Goal: Task Accomplishment & Management: Complete application form

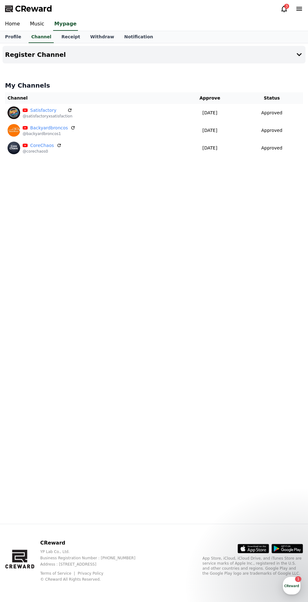
click at [292, 60] on button "Register Channel" at bounding box center [154, 55] width 303 height 18
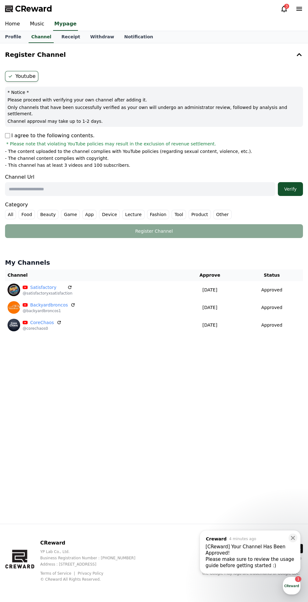
scroll to position [2, 0]
click at [242, 556] on div "[CReward] Your Channel Has Been Approved!" at bounding box center [249, 550] width 89 height 13
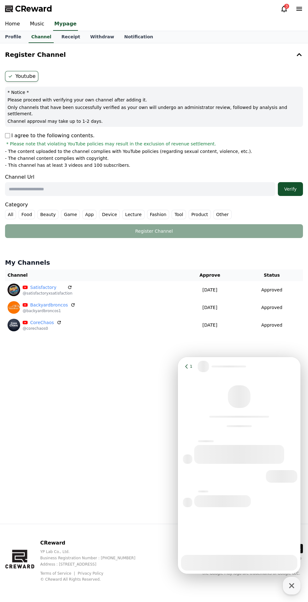
scroll to position [0, 0]
click at [269, 17] on div "CReward 3" at bounding box center [154, 9] width 308 height 18
click at [283, 9] on icon at bounding box center [284, 9] width 8 height 8
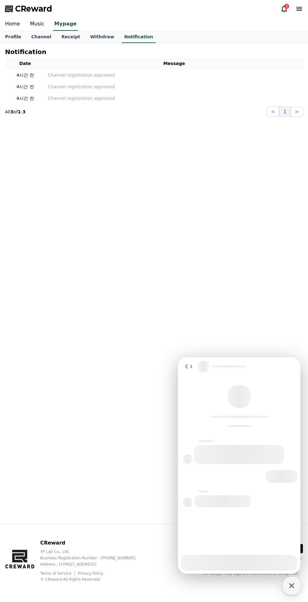
click at [281, 7] on icon at bounding box center [284, 9] width 8 height 8
click at [261, 77] on p "Channel registration approved" at bounding box center [174, 75] width 253 height 7
click at [205, 89] on p "Channel registration approved" at bounding box center [174, 87] width 253 height 7
click at [209, 101] on p "Channel registration approved" at bounding box center [174, 98] width 253 height 7
click at [45, 41] on link "Channel" at bounding box center [41, 37] width 30 height 12
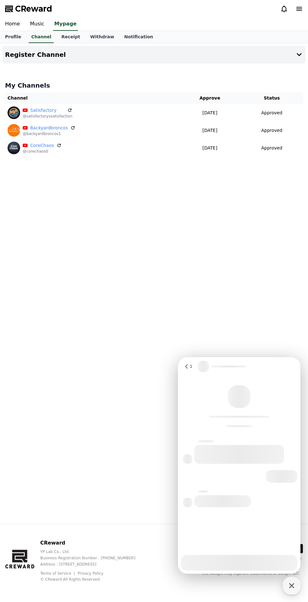
click at [266, 523] on div at bounding box center [239, 475] width 123 height 198
click at [294, 585] on icon "button" at bounding box center [291, 585] width 11 height 11
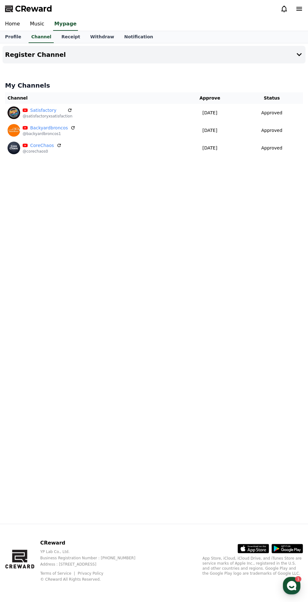
click at [298, 579] on div "1" at bounding box center [298, 580] width 6 height 6
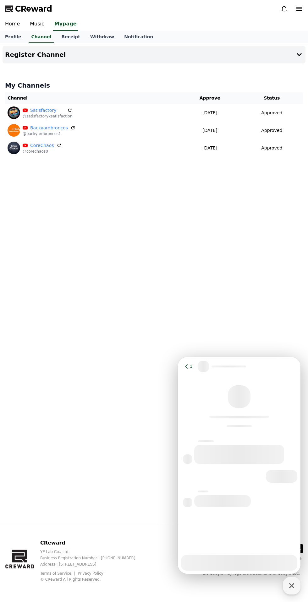
click at [229, 479] on div at bounding box center [239, 476] width 123 height 13
click at [187, 369] on icon at bounding box center [186, 367] width 6 height 6
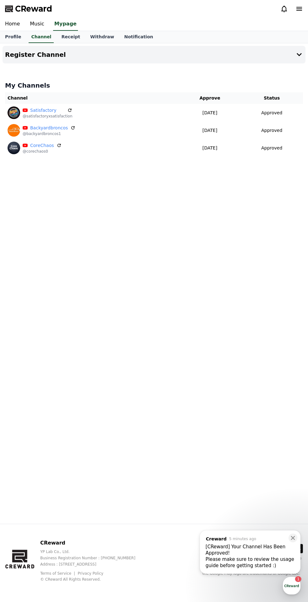
click at [291, 57] on button "Register Channel" at bounding box center [154, 55] width 303 height 18
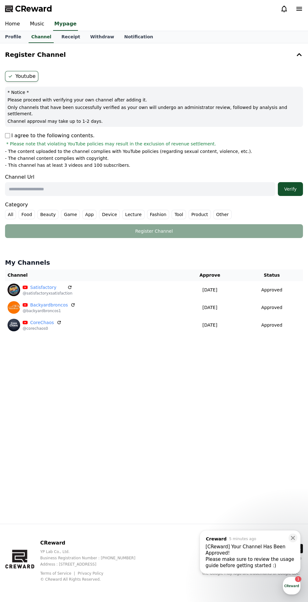
click at [163, 183] on input "text" at bounding box center [140, 189] width 270 height 14
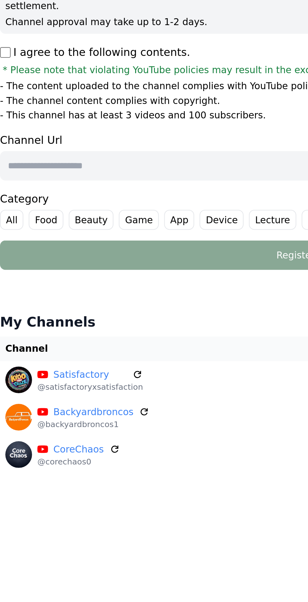
paste input "**********"
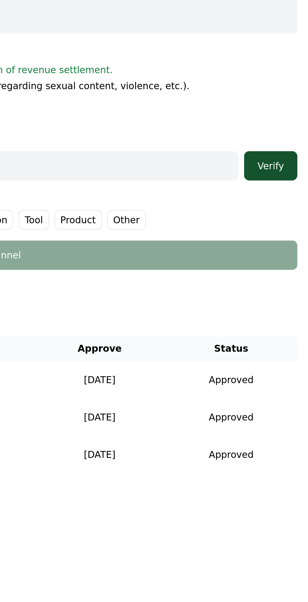
type input "**********"
click at [291, 186] on div "Verify" at bounding box center [290, 189] width 20 height 6
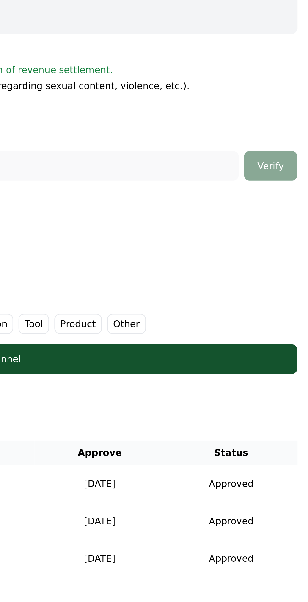
click at [216, 259] on label "Other" at bounding box center [222, 263] width 18 height 9
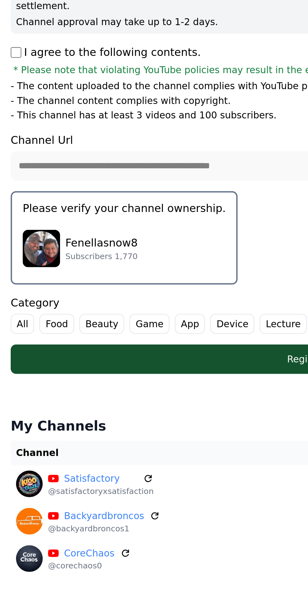
click at [69, 222] on div "Fenellasnow8 Subscribers 1,770" at bounding box center [59, 228] width 96 height 25
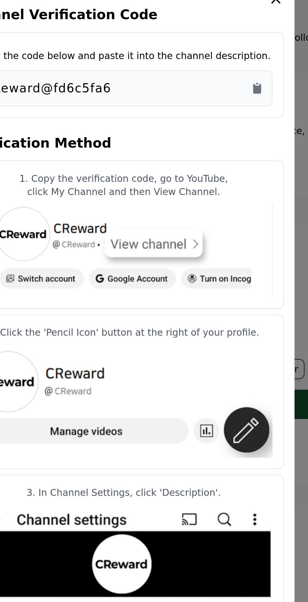
click at [215, 134] on icon "Copy to clipboard" at bounding box center [217, 131] width 4 height 5
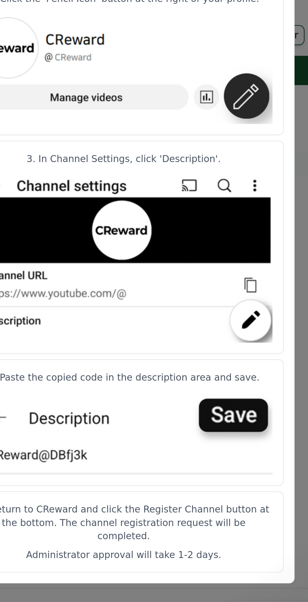
scroll to position [48, 0]
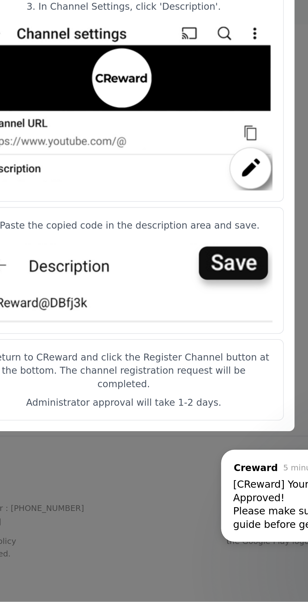
click at [178, 553] on button "close modal" at bounding box center [154, 301] width 308 height 602
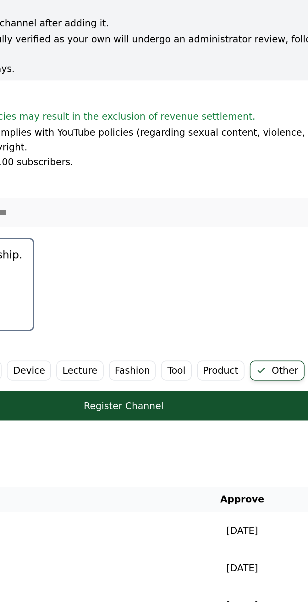
scroll to position [47, 0]
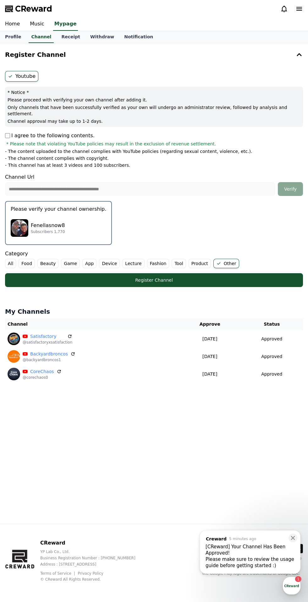
click at [242, 277] on div "Register Channel" at bounding box center [154, 280] width 273 height 6
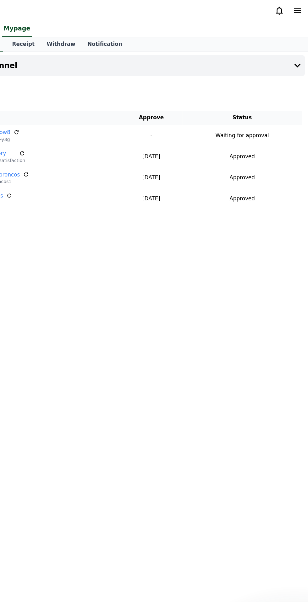
click at [294, 58] on button "Register Channel" at bounding box center [154, 55] width 303 height 18
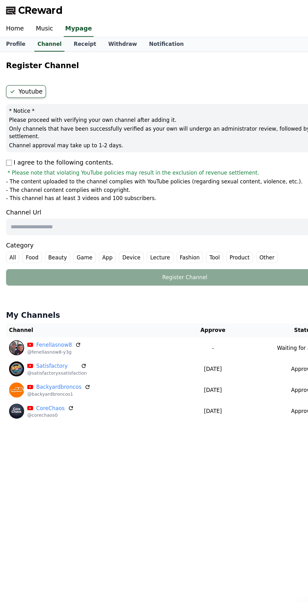
click at [106, 185] on input "text" at bounding box center [140, 189] width 270 height 14
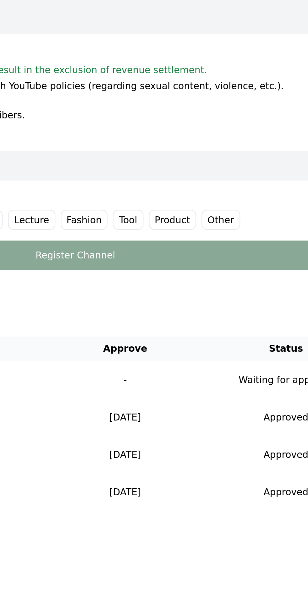
type input "**********"
click at [213, 211] on label "Other" at bounding box center [222, 214] width 18 height 9
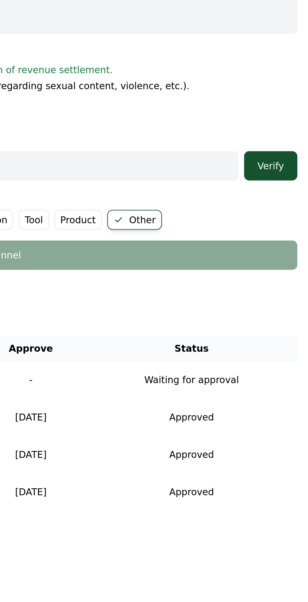
click at [292, 186] on div "Verify" at bounding box center [290, 189] width 20 height 6
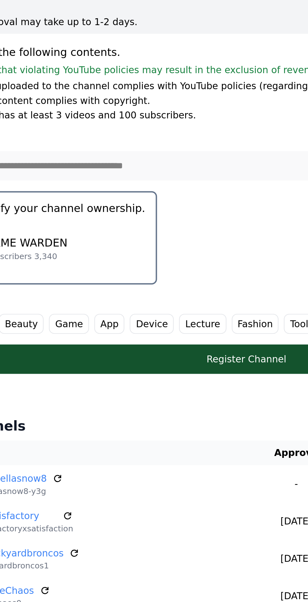
click at [83, 222] on div "GAME WARDEN Subscribers 3,340" at bounding box center [59, 228] width 96 height 25
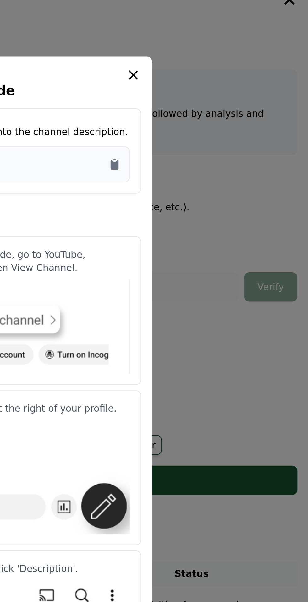
click at [217, 129] on icon "Copy to clipboard" at bounding box center [216, 129] width 1 height 1
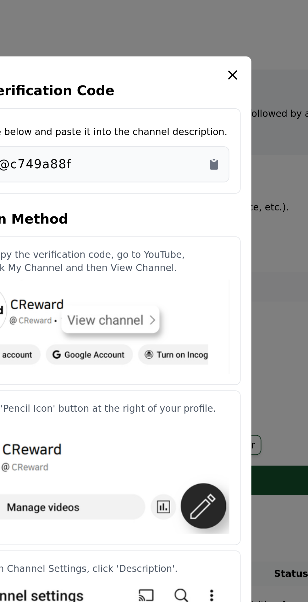
click at [226, 92] on icon "modal" at bounding box center [226, 89] width 8 height 8
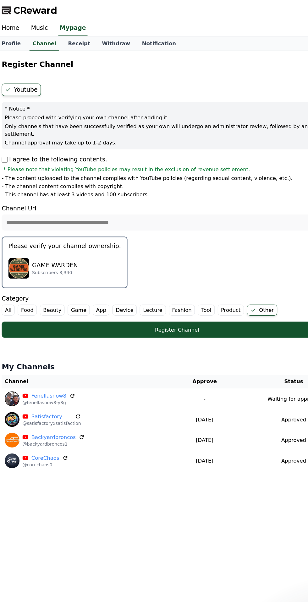
click at [188, 277] on div "Register Channel" at bounding box center [154, 280] width 273 height 6
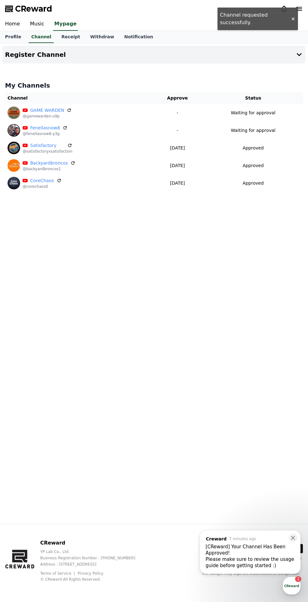
click at [290, 55] on button "Register Channel" at bounding box center [154, 55] width 303 height 18
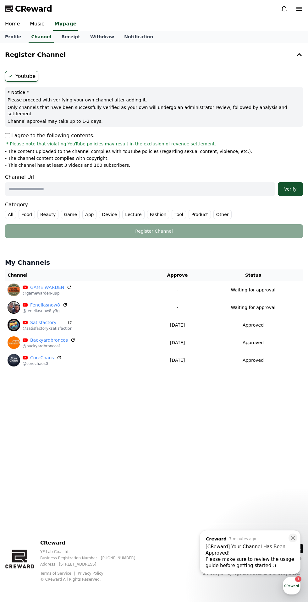
click at [173, 182] on input "text" at bounding box center [140, 189] width 270 height 14
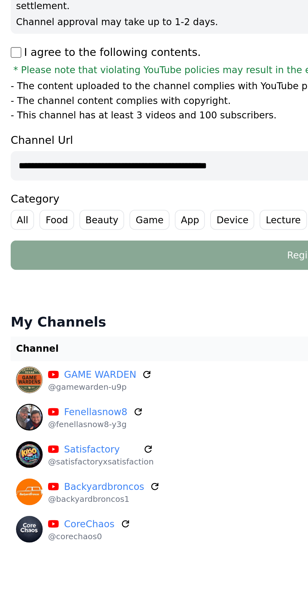
type input "**********"
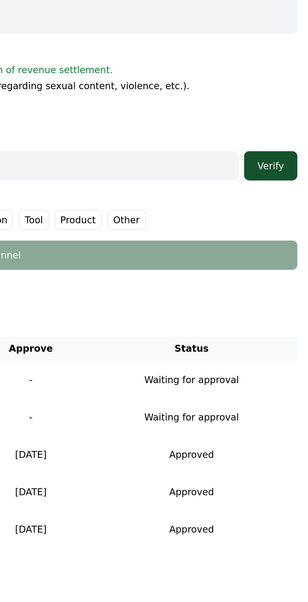
click at [216, 210] on label "Other" at bounding box center [222, 214] width 18 height 9
click at [292, 186] on div "Verify" at bounding box center [290, 189] width 20 height 6
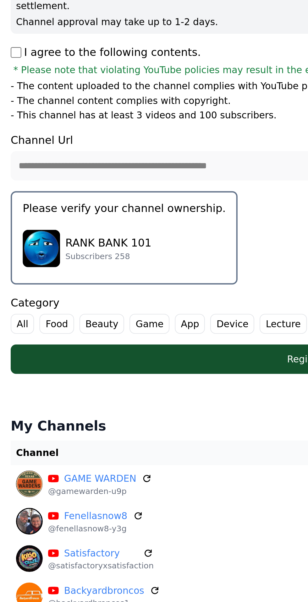
click at [77, 221] on div "RANK BANK 101 Subscribers 258" at bounding box center [59, 228] width 96 height 25
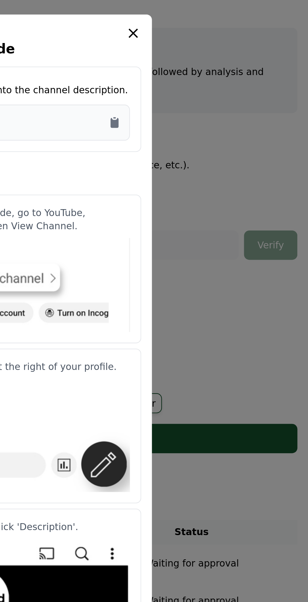
click at [217, 129] on icon "Copy to clipboard" at bounding box center [216, 129] width 1 height 1
click at [226, 91] on icon "modal" at bounding box center [225, 89] width 4 height 4
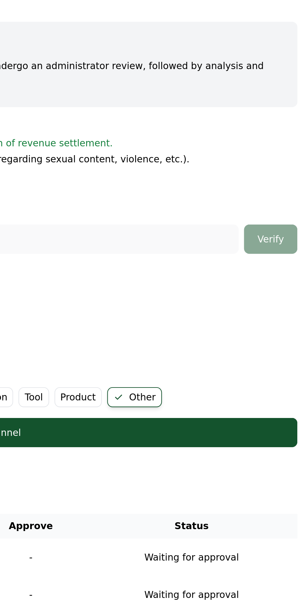
click at [268, 277] on div "Register Channel" at bounding box center [154, 280] width 273 height 6
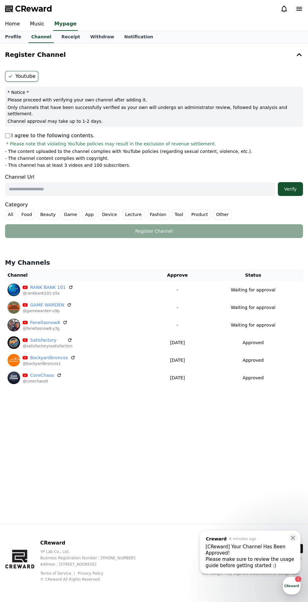
click at [289, 585] on div "button" at bounding box center [292, 586] width 18 height 18
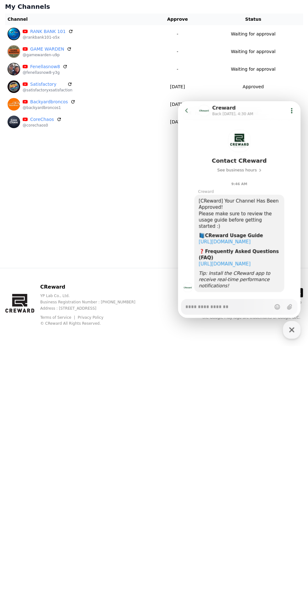
scroll to position [38, 0]
click at [124, 491] on div "Register Channel Youtube * Notice * Please proceed with verifying your own chan…" at bounding box center [154, 283] width 308 height 481
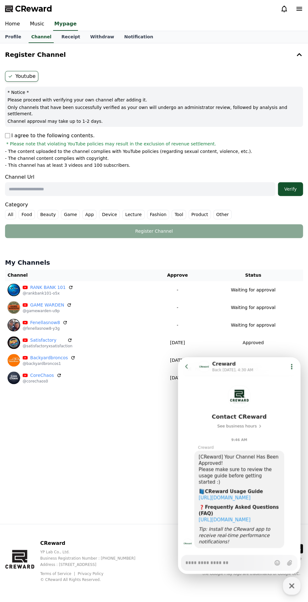
scroll to position [44, 0]
type textarea "*"
click at [201, 182] on input "text" at bounding box center [140, 189] width 270 height 14
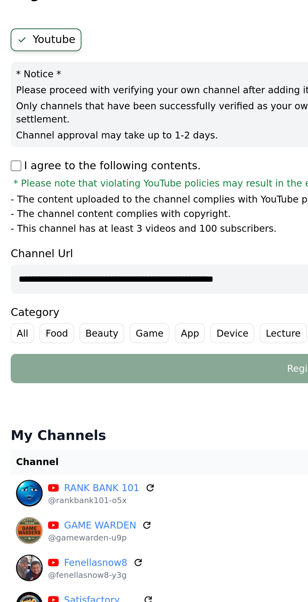
type input "**********"
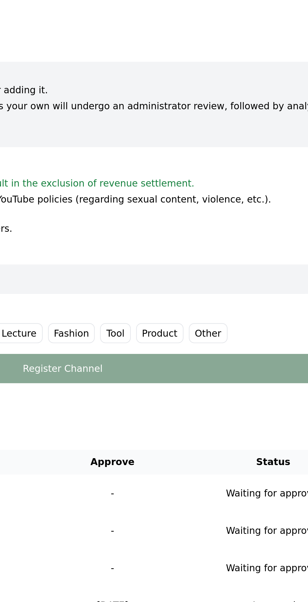
click at [213, 210] on label "Other" at bounding box center [222, 214] width 18 height 9
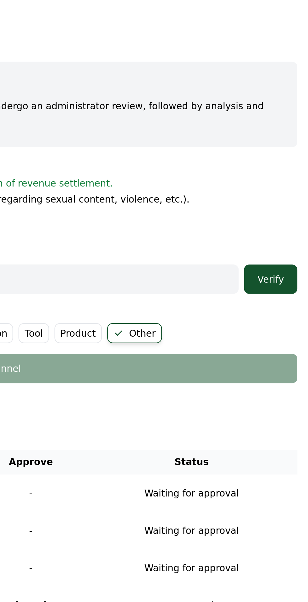
click at [289, 186] on div "Verify" at bounding box center [290, 189] width 20 height 6
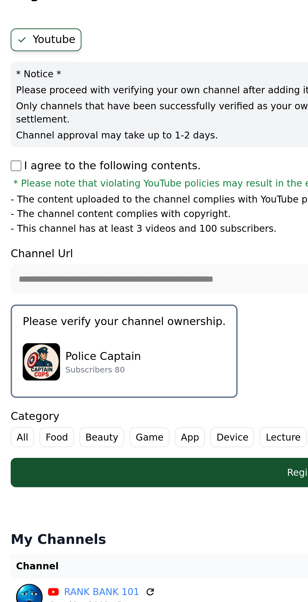
click at [85, 216] on div "Police Captain Subscribers 80" at bounding box center [59, 228] width 96 height 25
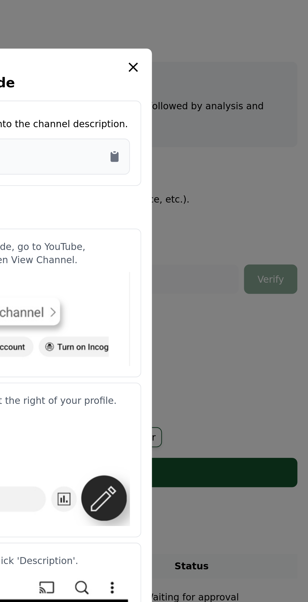
click at [217, 134] on icon "Copy to clipboard" at bounding box center [217, 131] width 4 height 5
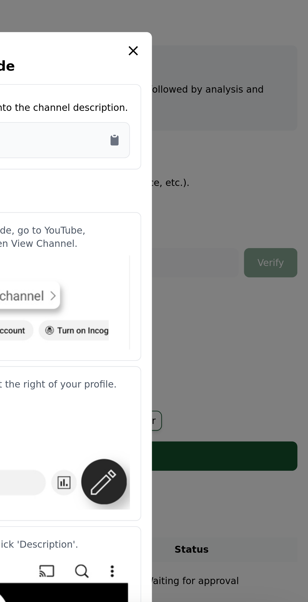
type textarea "*"
click at [226, 93] on icon "modal" at bounding box center [226, 89] width 8 height 8
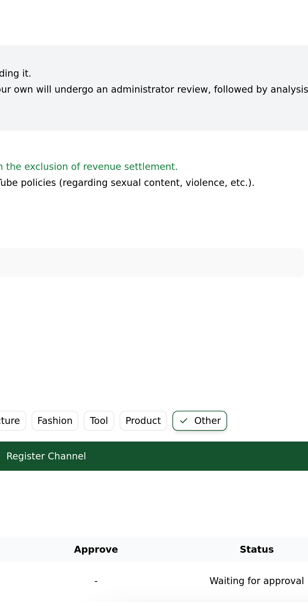
click at [246, 277] on div "Register Channel" at bounding box center [154, 280] width 273 height 6
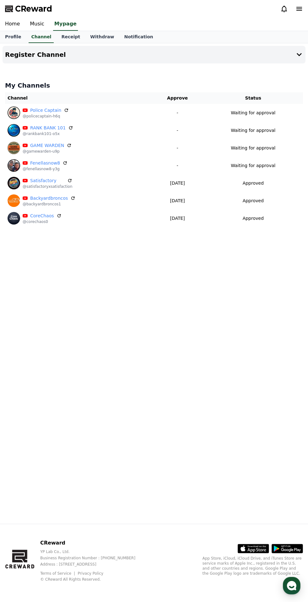
scroll to position [14, 0]
click at [284, 46] on button "Register Channel" at bounding box center [154, 55] width 303 height 18
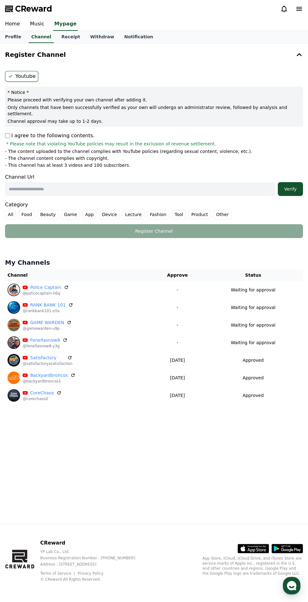
click at [116, 182] on input "text" at bounding box center [140, 189] width 270 height 14
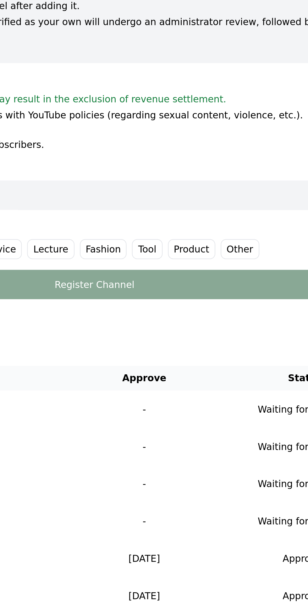
type input "**********"
click at [214, 210] on label "Other" at bounding box center [222, 214] width 18 height 9
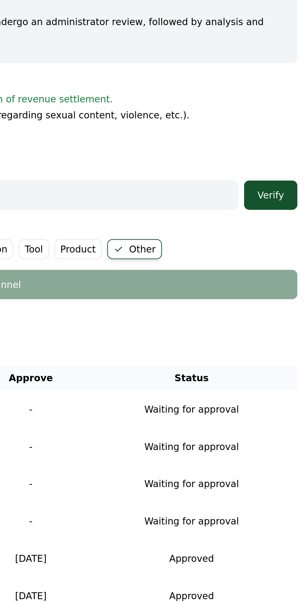
click at [288, 182] on button "Verify" at bounding box center [290, 189] width 25 height 14
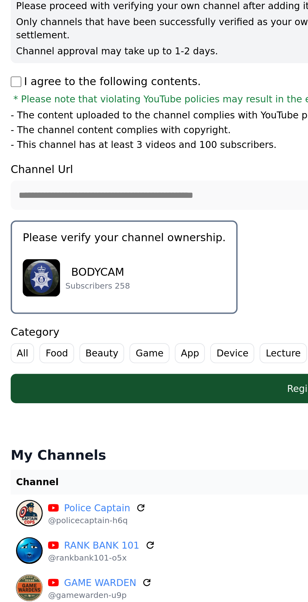
click at [72, 216] on div "BODYCAM Subscribers 258" at bounding box center [59, 228] width 96 height 25
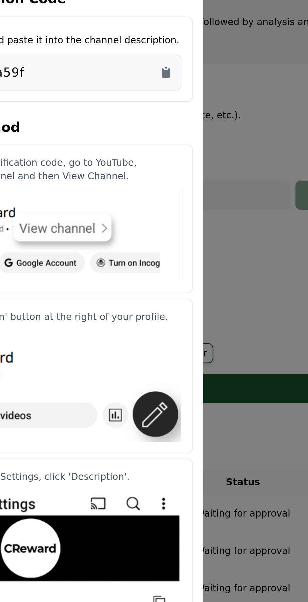
click at [217, 129] on icon "Copy to clipboard" at bounding box center [216, 129] width 1 height 1
click at [257, 166] on button "close modal" at bounding box center [154, 301] width 308 height 602
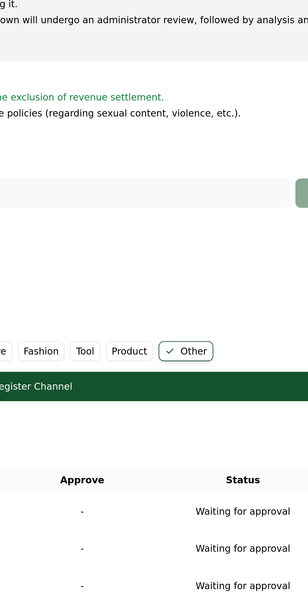
click at [247, 277] on div "Register Channel" at bounding box center [154, 280] width 273 height 6
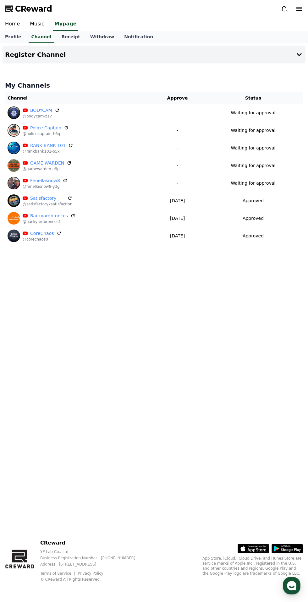
scroll to position [16, 0]
click at [300, 51] on icon at bounding box center [299, 55] width 8 height 8
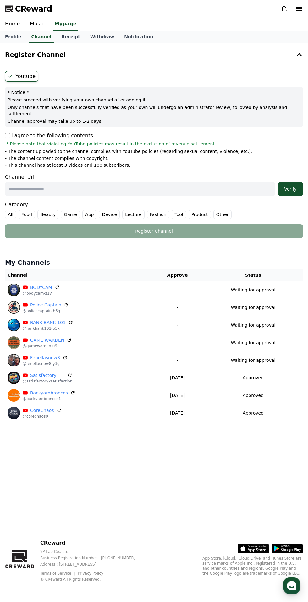
click at [118, 182] on input "text" at bounding box center [140, 189] width 270 height 14
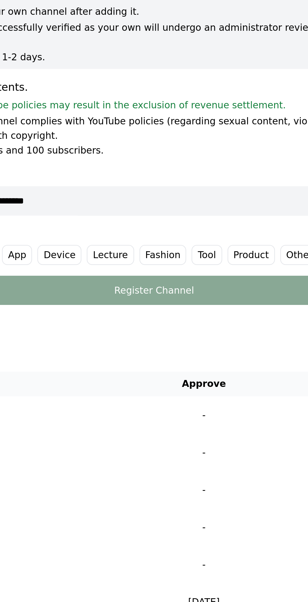
type input "**********"
click at [213, 210] on label "Other" at bounding box center [222, 214] width 18 height 9
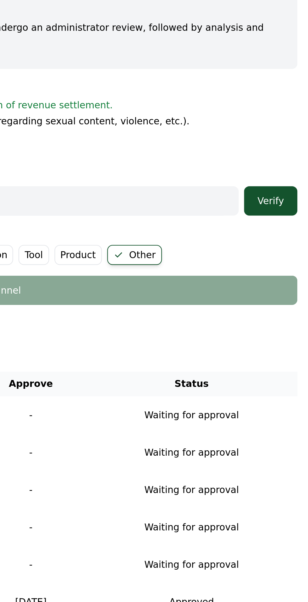
click at [294, 186] on div "Verify" at bounding box center [290, 189] width 20 height 6
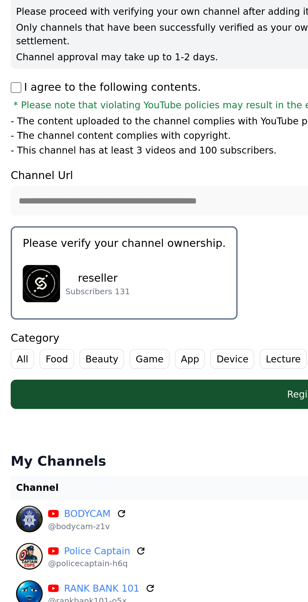
click at [75, 216] on div "reseller Subscribers 131" at bounding box center [59, 228] width 96 height 25
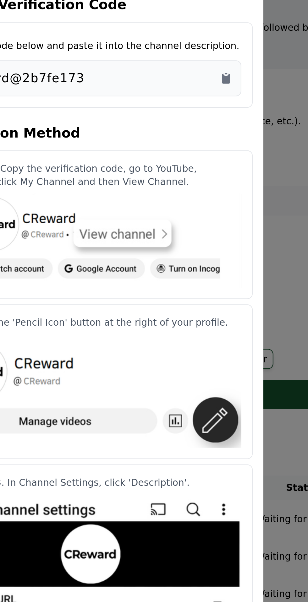
click at [217, 129] on icon "Copy to clipboard" at bounding box center [216, 129] width 1 height 1
click at [244, 170] on button "close modal" at bounding box center [154, 301] width 308 height 602
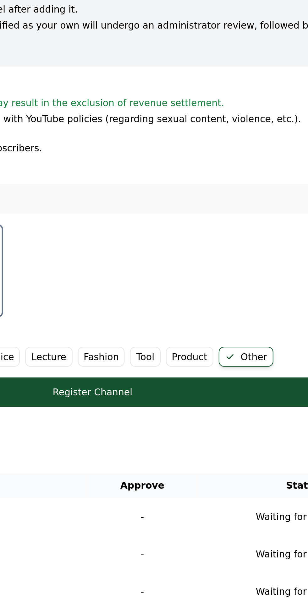
click at [219, 277] on div "Register Channel" at bounding box center [154, 280] width 273 height 6
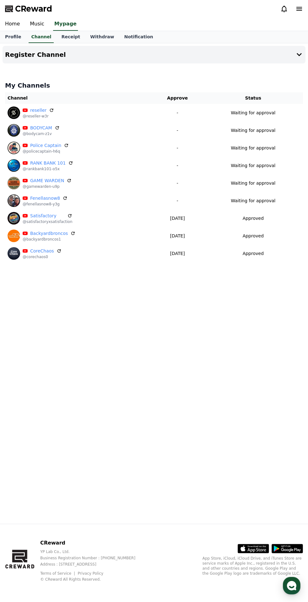
scroll to position [18, 0]
click at [292, 46] on button "Register Channel" at bounding box center [154, 55] width 303 height 18
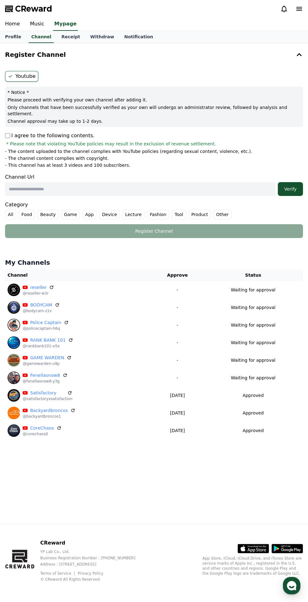
click at [114, 182] on input "text" at bounding box center [140, 189] width 270 height 14
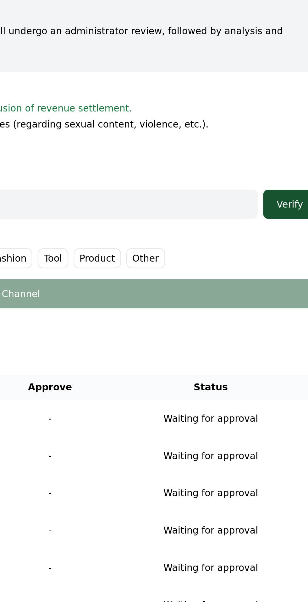
type input "**********"
click at [213, 210] on label "Other" at bounding box center [222, 214] width 18 height 9
click at [290, 186] on div "Verify" at bounding box center [290, 189] width 20 height 6
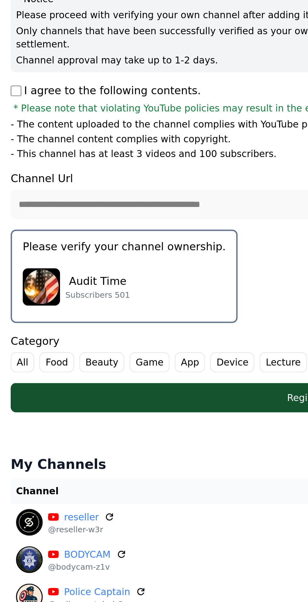
click at [80, 216] on div "Audit Time Subscribers 501" at bounding box center [59, 228] width 96 height 25
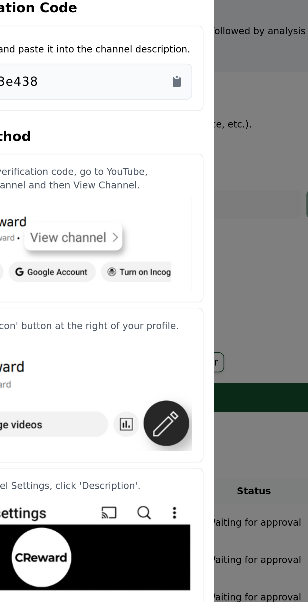
click at [218, 134] on icon "Copy to clipboard" at bounding box center [217, 131] width 4 height 5
click at [255, 165] on button "close modal" at bounding box center [154, 301] width 308 height 602
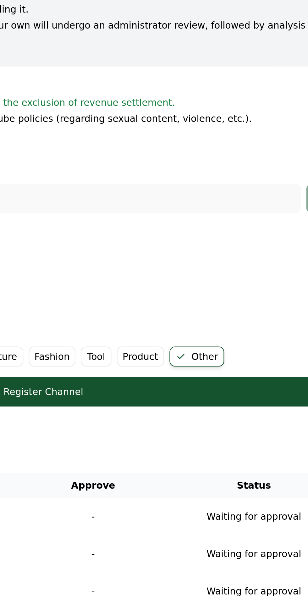
click at [249, 277] on div "Register Channel" at bounding box center [154, 280] width 273 height 6
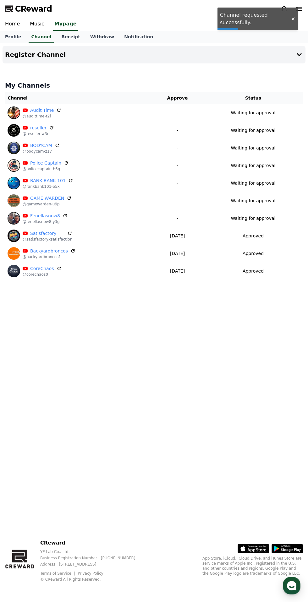
scroll to position [23, 0]
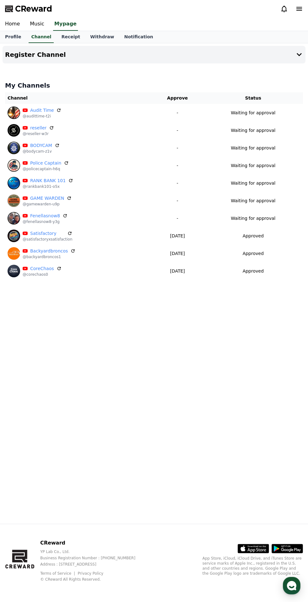
click at [293, 46] on button "Register Channel" at bounding box center [154, 55] width 303 height 18
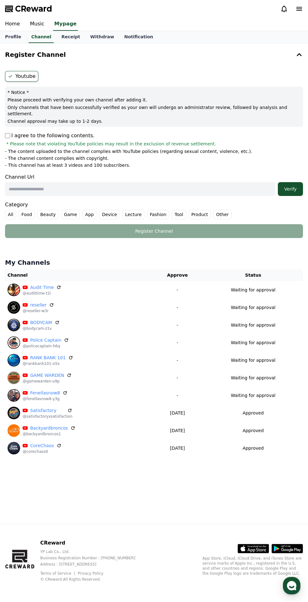
click at [98, 182] on input "text" at bounding box center [140, 189] width 270 height 14
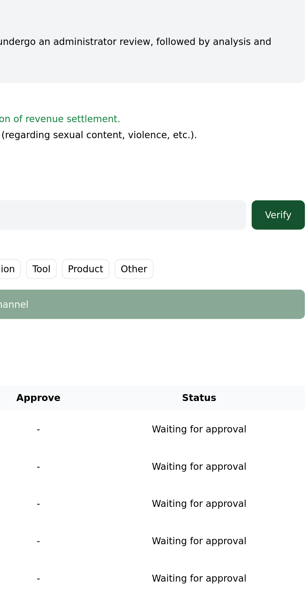
type input "**********"
click at [288, 182] on button "Verify" at bounding box center [290, 189] width 25 height 14
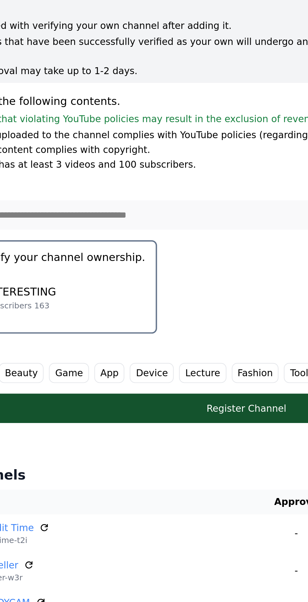
click at [81, 216] on div "INTERESTING Subscribers 163" at bounding box center [59, 228] width 96 height 25
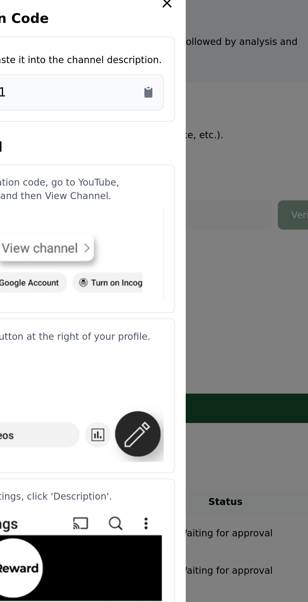
click at [217, 134] on icon "Copy to clipboard" at bounding box center [217, 131] width 4 height 5
click at [256, 183] on button "close modal" at bounding box center [154, 301] width 308 height 602
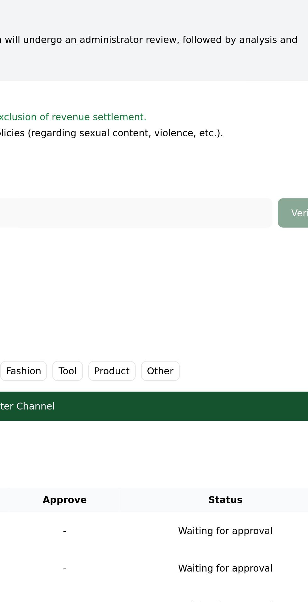
click at [213, 259] on label "Other" at bounding box center [222, 263] width 18 height 9
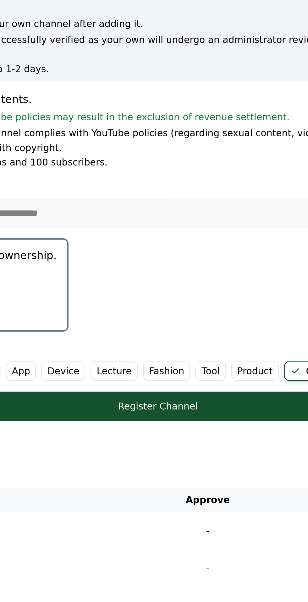
click at [127, 259] on label "Lecture" at bounding box center [133, 263] width 22 height 9
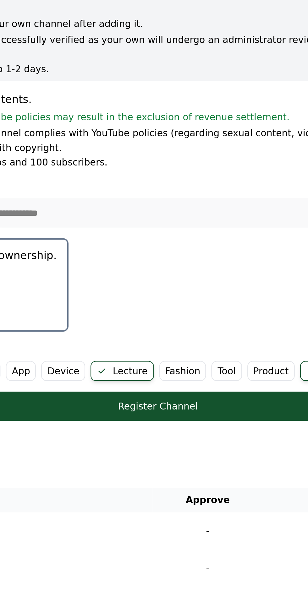
click at [164, 273] on button "Register Channel" at bounding box center [154, 280] width 298 height 14
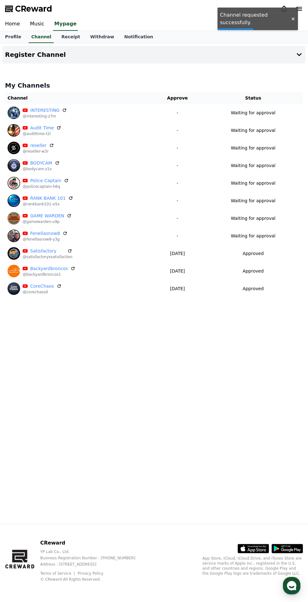
scroll to position [29, 0]
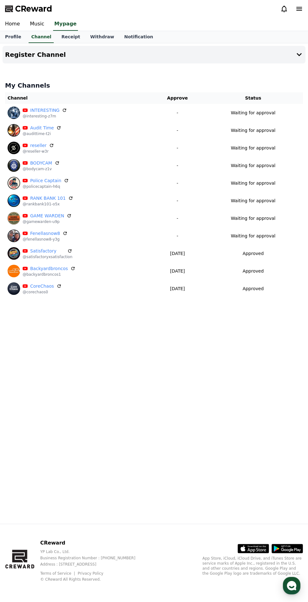
click at [299, 53] on icon at bounding box center [299, 54] width 5 height 3
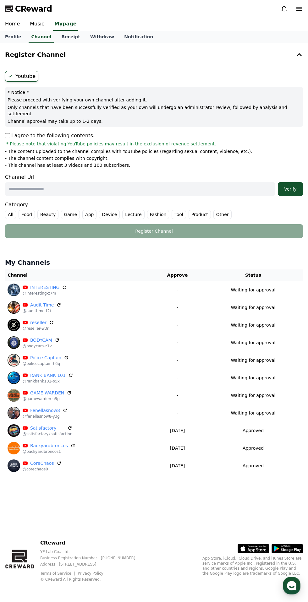
click at [117, 182] on input "text" at bounding box center [140, 189] width 270 height 14
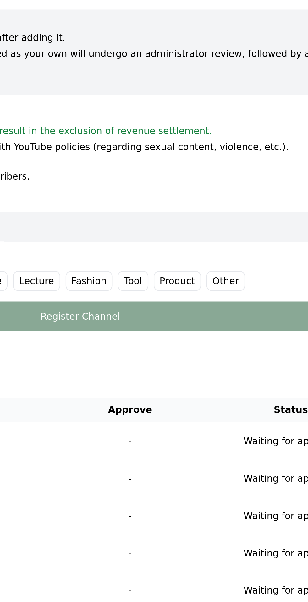
type input "**********"
click at [213, 210] on label "Other" at bounding box center [222, 214] width 18 height 9
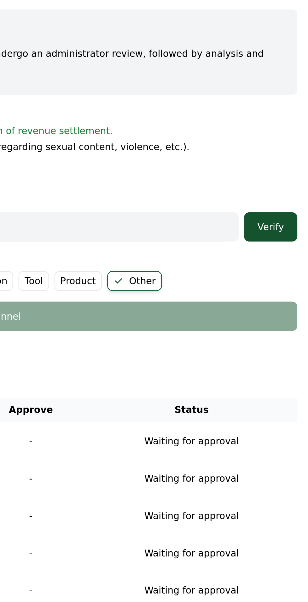
click at [287, 182] on button "Verify" at bounding box center [290, 189] width 25 height 14
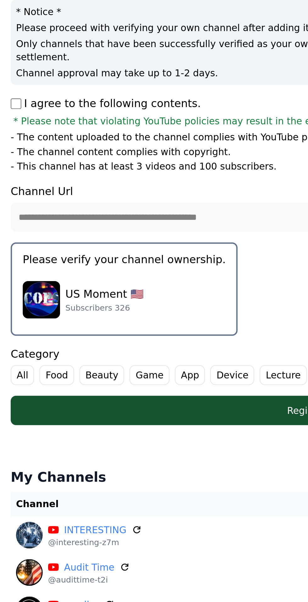
click at [67, 211] on div "US Moment 🇺🇸 Subscribers 326" at bounding box center [59, 223] width 96 height 25
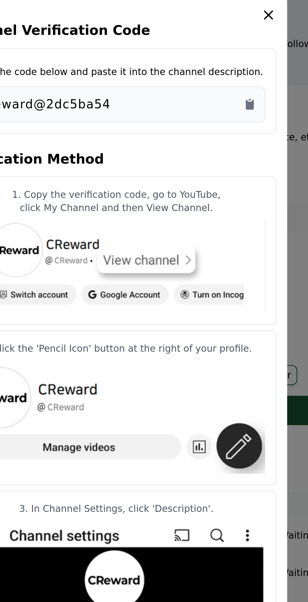
click at [215, 134] on icon "Copy to clipboard" at bounding box center [217, 131] width 4 height 5
click at [227, 91] on icon "modal" at bounding box center [225, 89] width 4 height 4
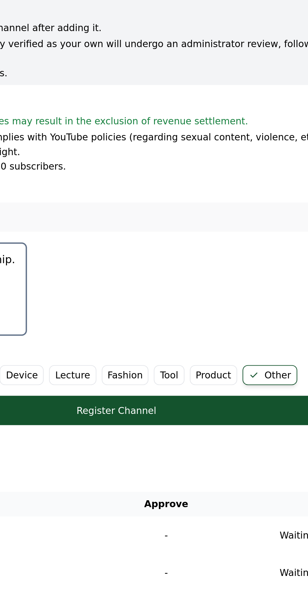
click at [225, 94] on form "**********" at bounding box center [154, 174] width 298 height 216
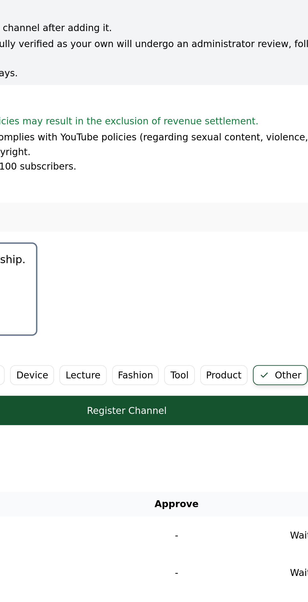
click at [210, 272] on div "Register Channel" at bounding box center [154, 275] width 273 height 6
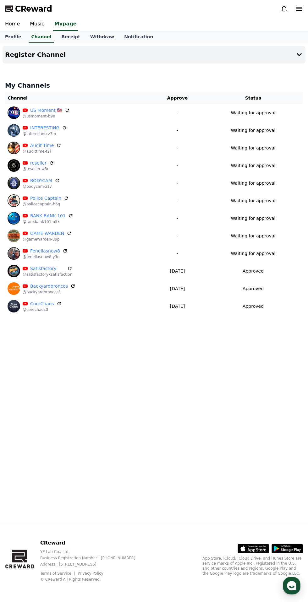
click at [109, 46] on button "Register Channel" at bounding box center [154, 55] width 303 height 18
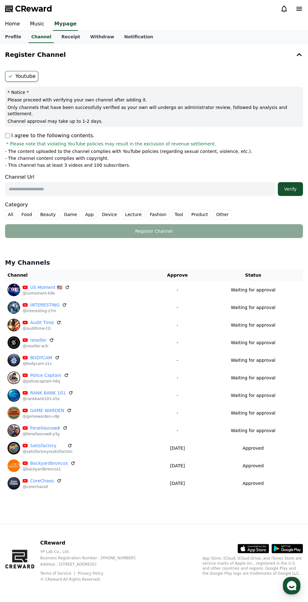
click at [97, 182] on input "text" at bounding box center [140, 189] width 270 height 14
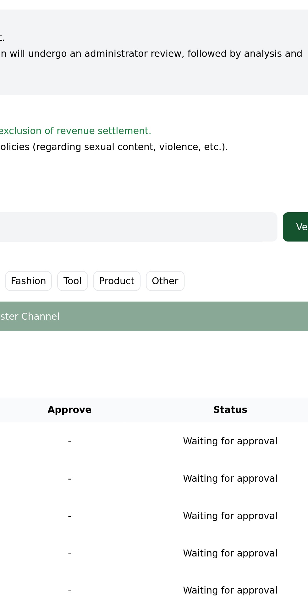
type input "**********"
click at [215, 210] on label "Other" at bounding box center [222, 214] width 18 height 9
click at [286, 186] on div "Verify" at bounding box center [290, 189] width 20 height 6
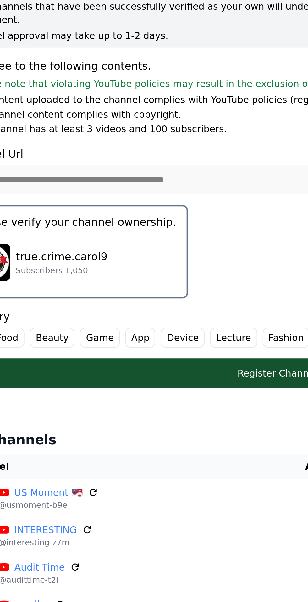
click at [67, 200] on p "true.crime.carol9" at bounding box center [52, 204] width 43 height 8
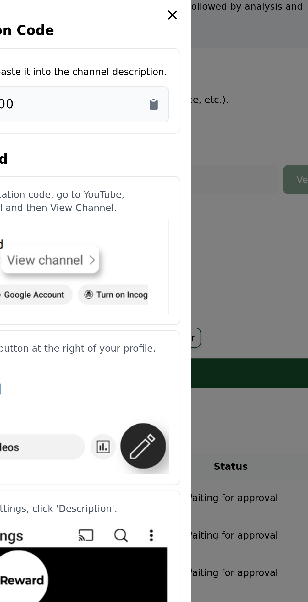
click at [217, 129] on icon "Copy to clipboard" at bounding box center [216, 129] width 1 height 1
click at [226, 91] on icon "modal" at bounding box center [225, 89] width 4 height 4
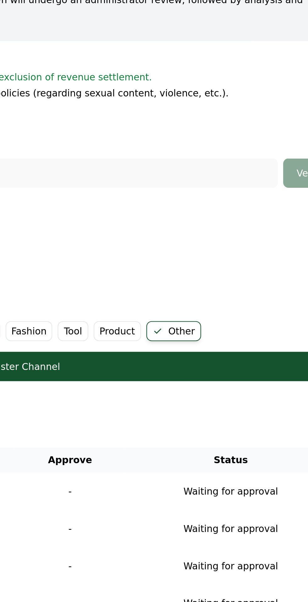
click at [249, 255] on div "Register Channel" at bounding box center [154, 258] width 273 height 6
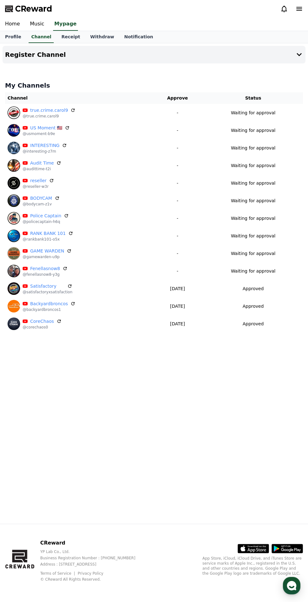
click at [284, 60] on button "Register Channel" at bounding box center [154, 55] width 303 height 18
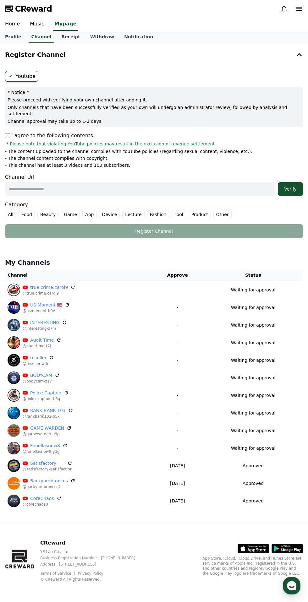
click at [140, 184] on input "text" at bounding box center [140, 189] width 270 height 14
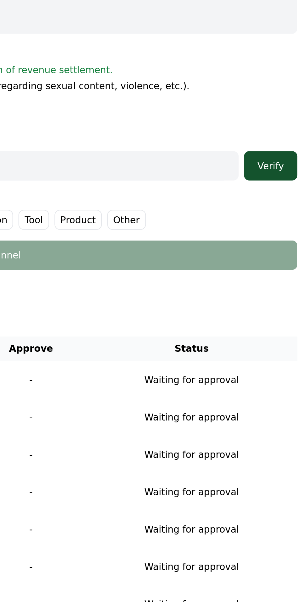
type input "**********"
click at [213, 211] on label "Other" at bounding box center [222, 214] width 18 height 9
click at [296, 186] on div "Verify" at bounding box center [290, 189] width 20 height 6
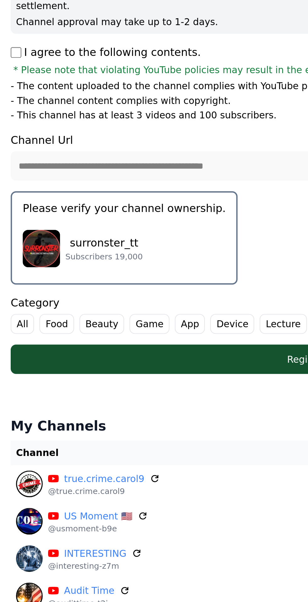
click at [70, 220] on div "surronster_tt Subscribers 19,000" at bounding box center [59, 228] width 96 height 25
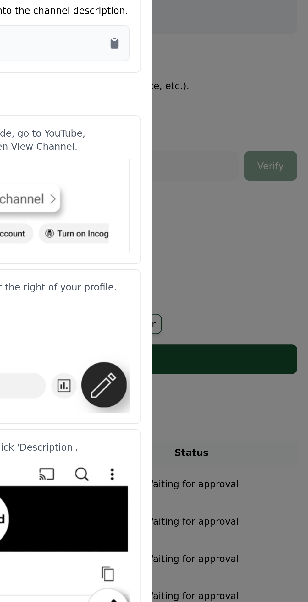
click at [216, 134] on icon "Copy to clipboard" at bounding box center [217, 131] width 4 height 5
click at [266, 205] on button "close modal" at bounding box center [154, 301] width 308 height 602
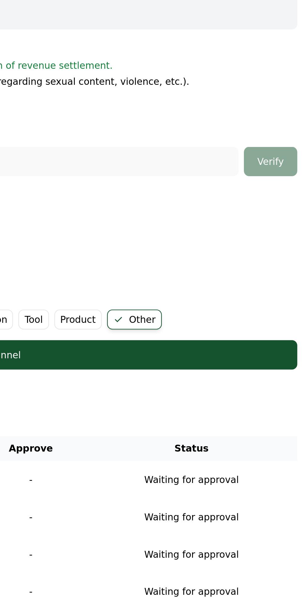
click at [271, 277] on div "Register Channel" at bounding box center [154, 280] width 273 height 6
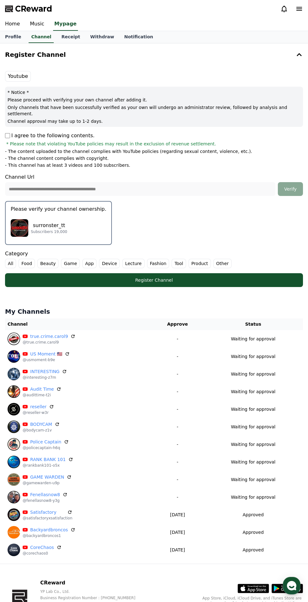
click at [255, 277] on div "Register Channel" at bounding box center [154, 280] width 273 height 6
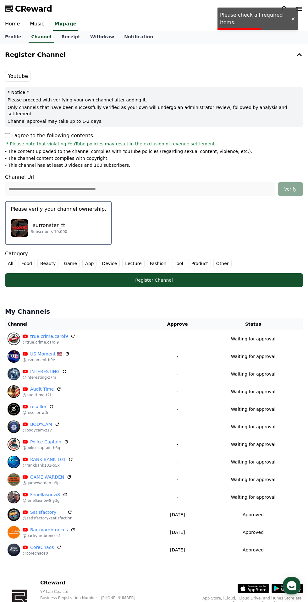
click at [213, 259] on label "Other" at bounding box center [222, 263] width 18 height 9
click at [244, 277] on div "Register Channel" at bounding box center [154, 280] width 273 height 6
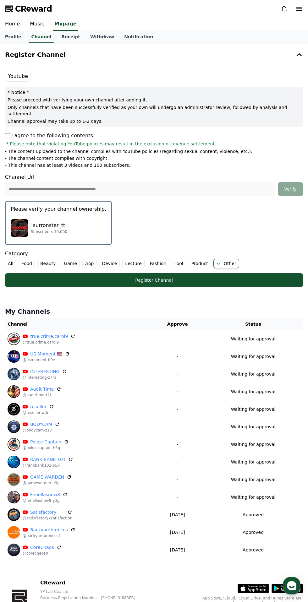
click at [232, 277] on div "Register Channel" at bounding box center [154, 280] width 273 height 6
click at [275, 277] on div "Register Channel" at bounding box center [154, 280] width 273 height 6
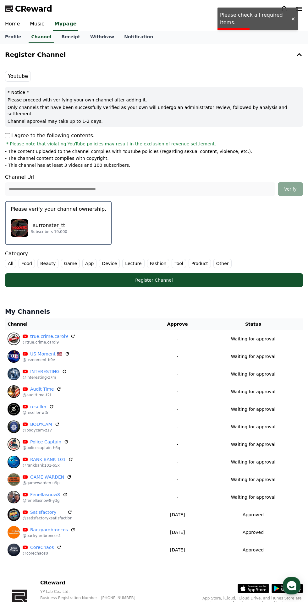
click at [213, 259] on label "Other" at bounding box center [222, 263] width 18 height 9
click at [243, 277] on div "Register Channel" at bounding box center [154, 280] width 273 height 6
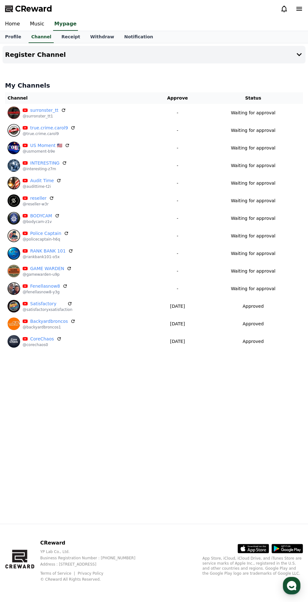
click at [286, 58] on button "Register Channel" at bounding box center [154, 55] width 303 height 18
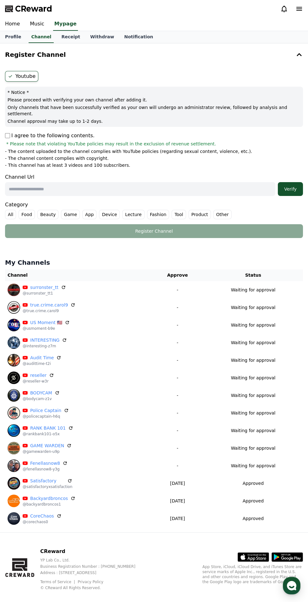
click at [163, 183] on input "text" at bounding box center [140, 189] width 270 height 14
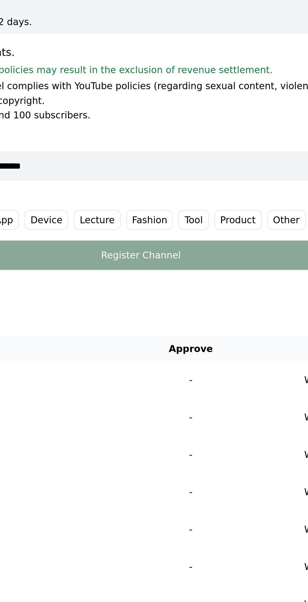
type input "**********"
click at [213, 210] on label "Other" at bounding box center [222, 214] width 18 height 9
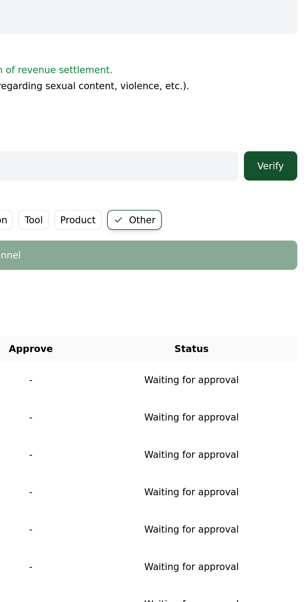
click at [291, 187] on button "Verify" at bounding box center [290, 189] width 25 height 14
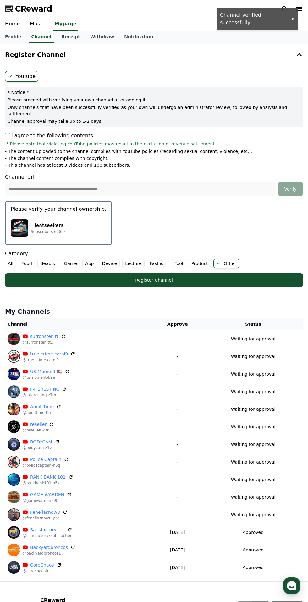
click at [71, 219] on div "Heatseekers Subscribers 6,360" at bounding box center [59, 228] width 96 height 25
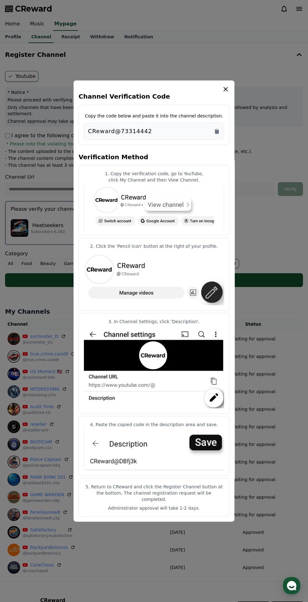
click at [219, 133] on icon "Copy to clipboard" at bounding box center [217, 131] width 6 height 6
click at [224, 93] on icon "modal" at bounding box center [226, 89] width 8 height 8
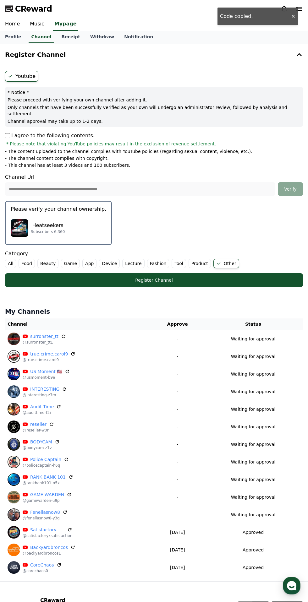
click at [231, 277] on div "Register Channel" at bounding box center [154, 280] width 273 height 6
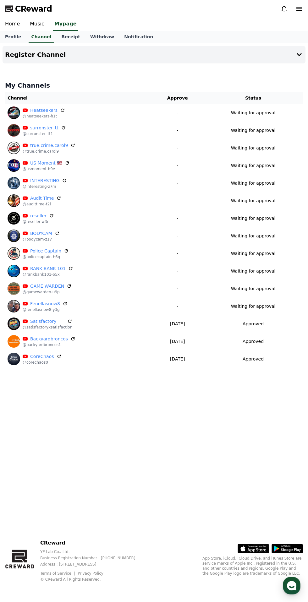
click at [292, 54] on button "Register Channel" at bounding box center [154, 55] width 303 height 18
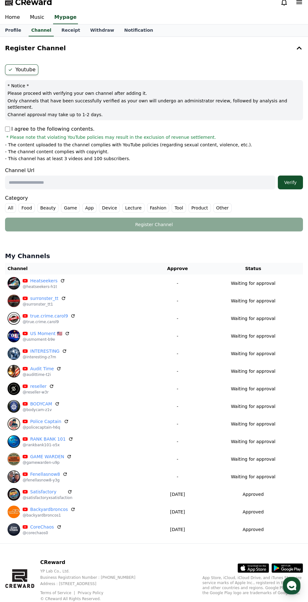
click at [107, 176] on input "text" at bounding box center [140, 183] width 270 height 14
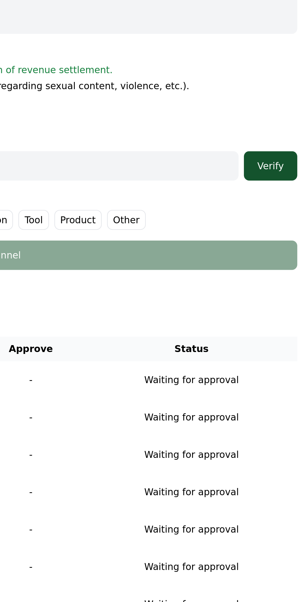
type input "**********"
click at [213, 203] on label "Other" at bounding box center [222, 207] width 18 height 9
click at [296, 179] on div "Verify" at bounding box center [290, 182] width 20 height 6
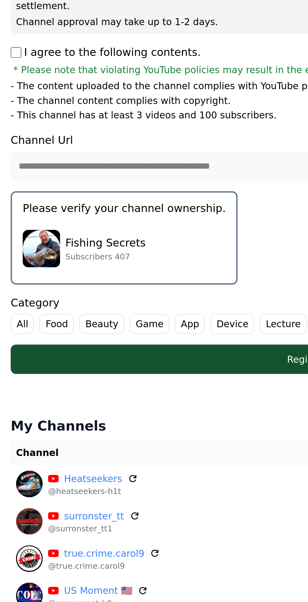
click at [63, 216] on p "Fishing Secrets" at bounding box center [50, 219] width 38 height 8
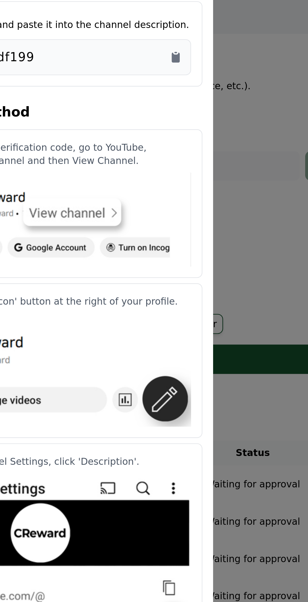
click at [217, 134] on icon "Copy to clipboard" at bounding box center [217, 131] width 4 height 5
click at [256, 186] on button "close modal" at bounding box center [154, 301] width 308 height 602
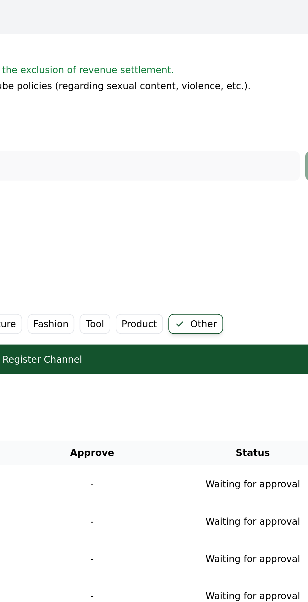
click at [246, 271] on button "Register Channel" at bounding box center [154, 274] width 298 height 14
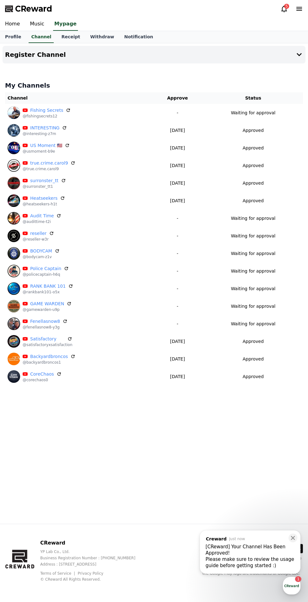
click at [299, 51] on icon at bounding box center [299, 55] width 8 height 8
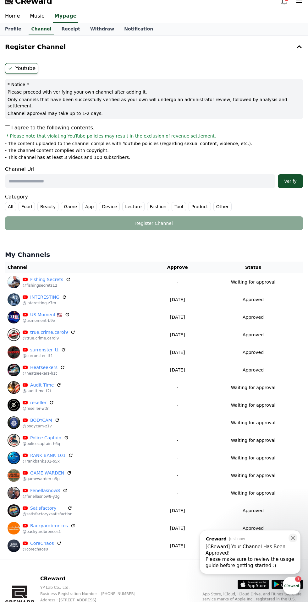
click at [129, 175] on input "text" at bounding box center [140, 181] width 270 height 14
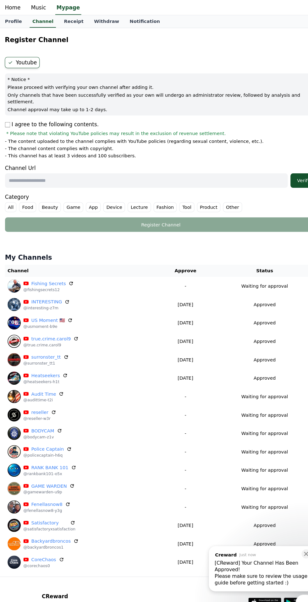
scroll to position [8, 0]
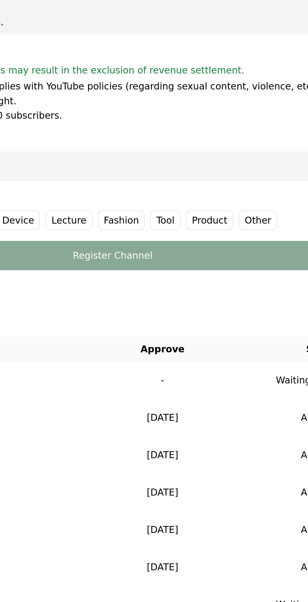
type input "**********"
click at [213, 202] on label "Other" at bounding box center [222, 206] width 18 height 9
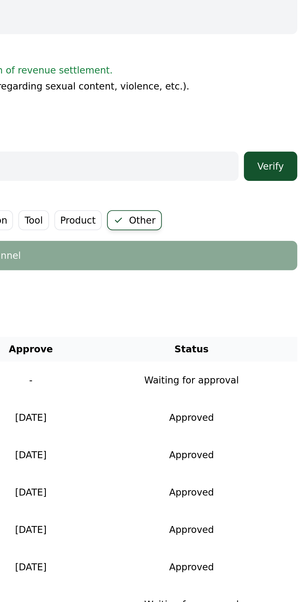
click at [290, 178] on div "Verify" at bounding box center [290, 181] width 20 height 6
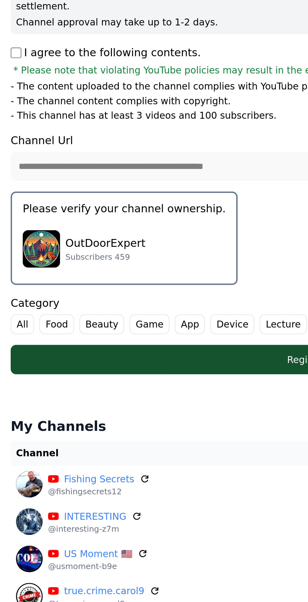
click at [83, 216] on div "OutDoorExpert Subscribers 459" at bounding box center [59, 220] width 96 height 25
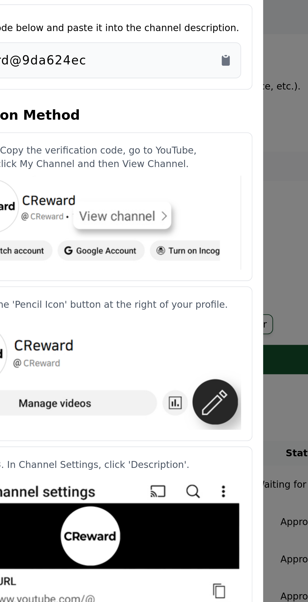
click at [215, 134] on icon "Copy to clipboard" at bounding box center [217, 131] width 4 height 5
click at [246, 176] on button "close modal" at bounding box center [154, 301] width 308 height 602
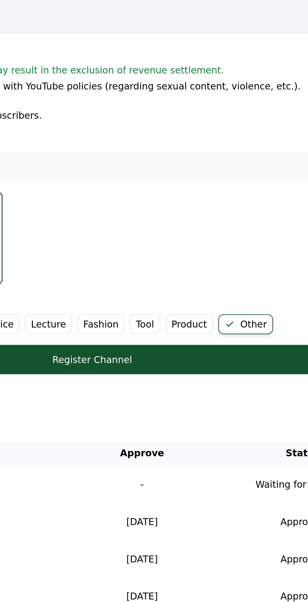
click at [238, 269] on div "Register Channel" at bounding box center [154, 272] width 273 height 6
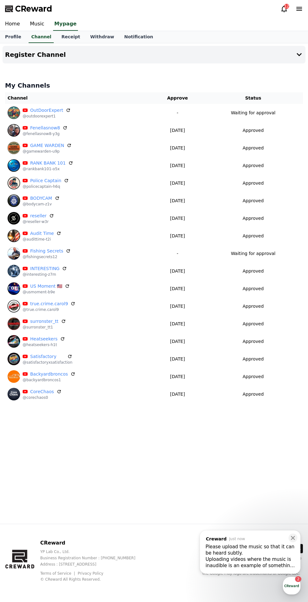
scroll to position [4, 0]
click at [289, 58] on button "Register Channel" at bounding box center [154, 55] width 303 height 18
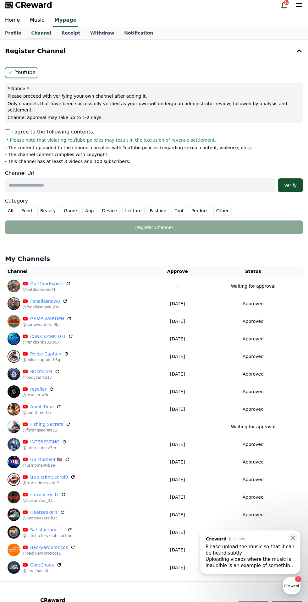
click at [118, 178] on input "text" at bounding box center [140, 185] width 270 height 14
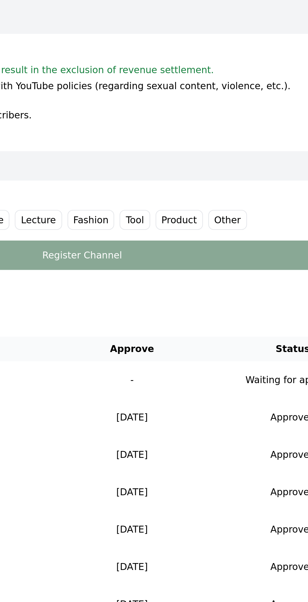
type input "**********"
click at [213, 206] on label "Other" at bounding box center [222, 210] width 18 height 9
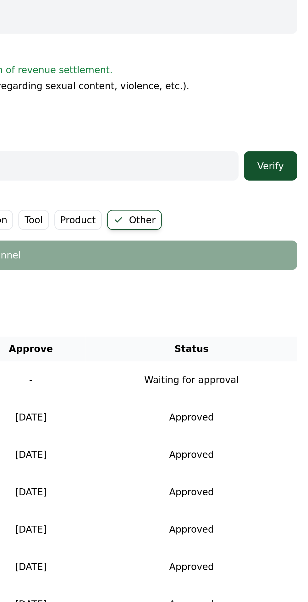
click at [291, 182] on div "Verify" at bounding box center [290, 185] width 20 height 6
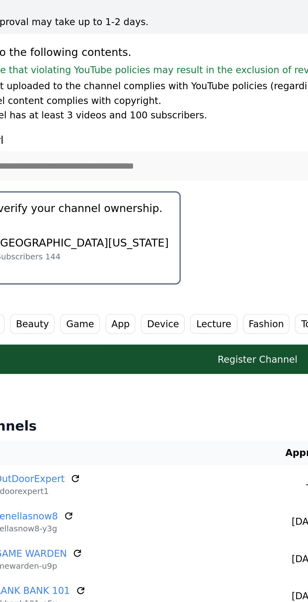
click at [82, 217] on div "North Texas Subscribers 144" at bounding box center [61, 224] width 101 height 25
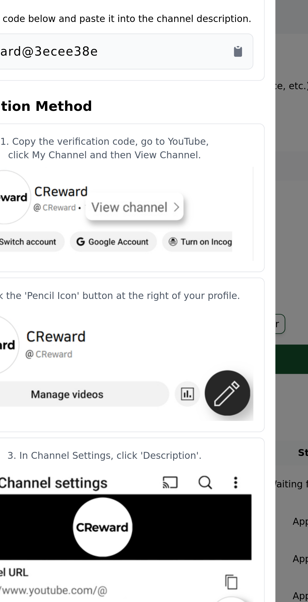
click at [216, 134] on icon "Copy to clipboard" at bounding box center [217, 131] width 4 height 5
click at [242, 200] on button "close modal" at bounding box center [154, 301] width 308 height 602
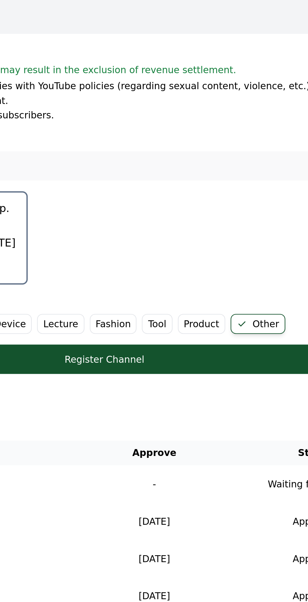
click at [218, 275] on button "Register Channel" at bounding box center [154, 277] width 298 height 14
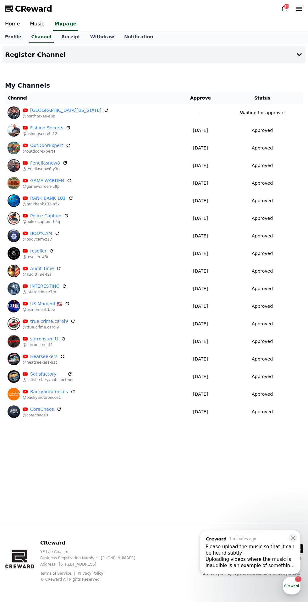
scroll to position [3, 0]
click at [286, 55] on button "Register Channel" at bounding box center [154, 55] width 303 height 18
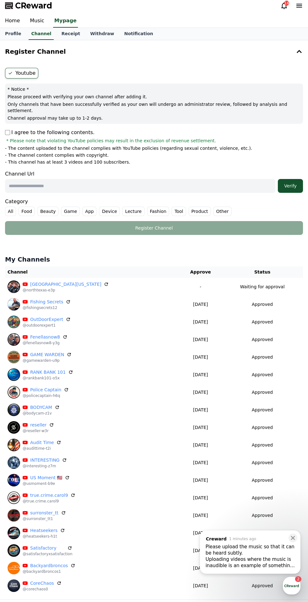
click at [221, 182] on input "text" at bounding box center [140, 186] width 270 height 14
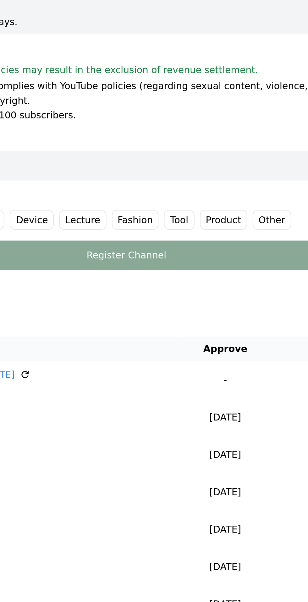
type input "**********"
click at [213, 207] on label "Other" at bounding box center [222, 211] width 18 height 9
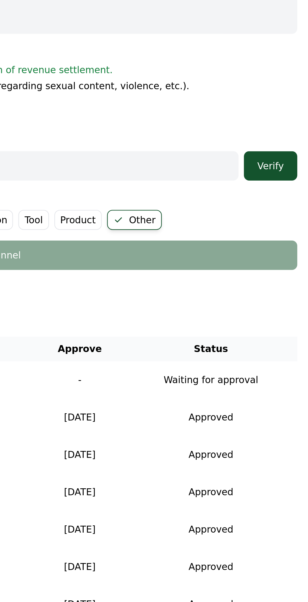
click at [293, 184] on button "Verify" at bounding box center [290, 186] width 25 height 14
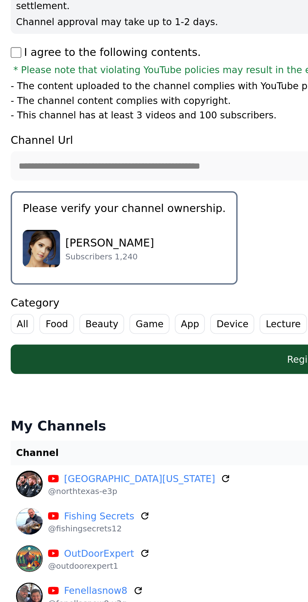
click at [80, 216] on div "Cynthia Subscribers 1,240" at bounding box center [59, 224] width 96 height 25
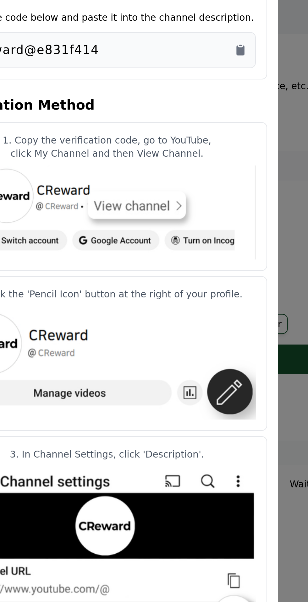
click at [215, 134] on icon "Copy to clipboard" at bounding box center [217, 131] width 4 height 5
click at [245, 267] on button "close modal" at bounding box center [154, 301] width 308 height 602
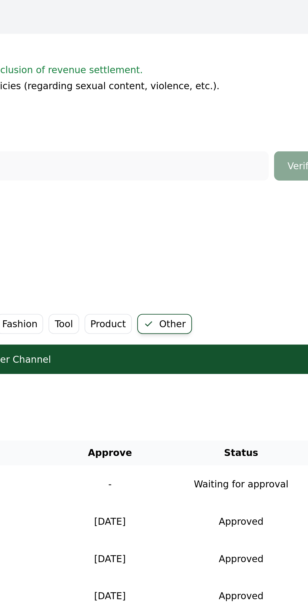
click at [256, 274] on div "Register Channel" at bounding box center [154, 277] width 273 height 6
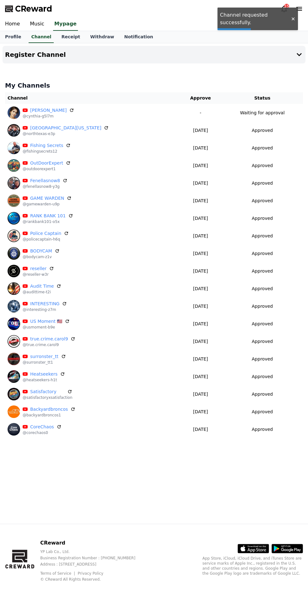
scroll to position [10, 0]
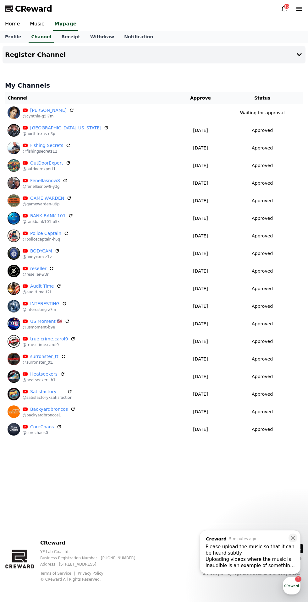
click at [288, 47] on button "Register Channel" at bounding box center [154, 55] width 303 height 18
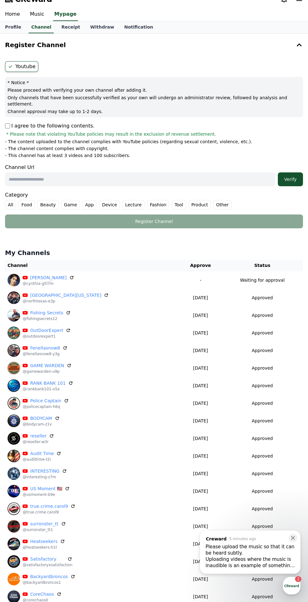
click at [105, 173] on input "text" at bounding box center [140, 180] width 270 height 14
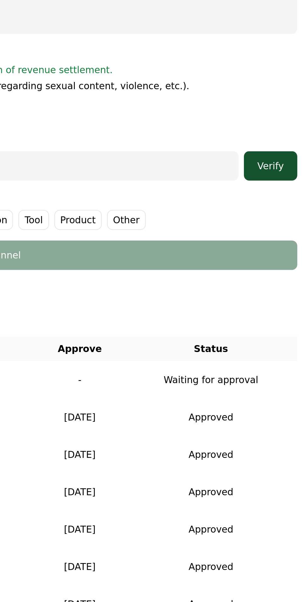
type input "**********"
click at [292, 177] on button "Verify" at bounding box center [290, 180] width 25 height 14
click at [213, 200] on label "Other" at bounding box center [222, 204] width 18 height 9
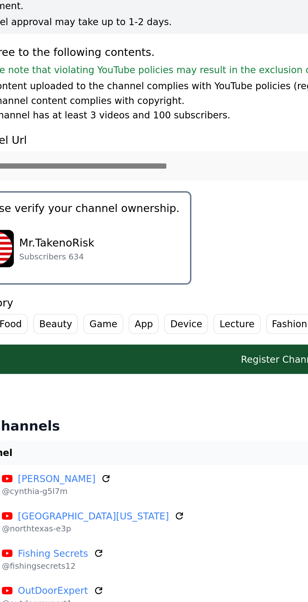
click at [46, 212] on p "Mr.TakenoRisk" at bounding box center [49, 216] width 36 height 8
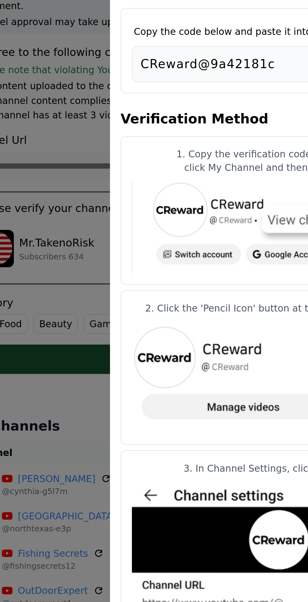
click at [80, 205] on article "1. Copy the verification code, go to YouTube, click My Channel and then View Ch…" at bounding box center [154, 200] width 151 height 70
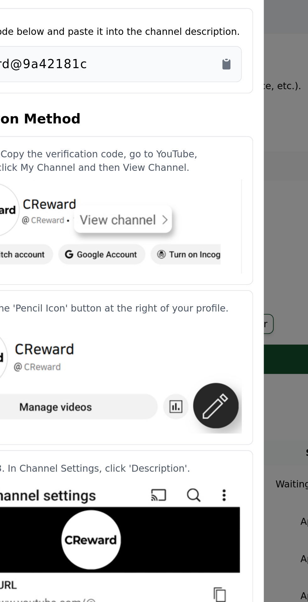
click at [217, 129] on icon "Copy to clipboard" at bounding box center [216, 129] width 1 height 1
click at [242, 176] on button "close modal" at bounding box center [154, 301] width 308 height 602
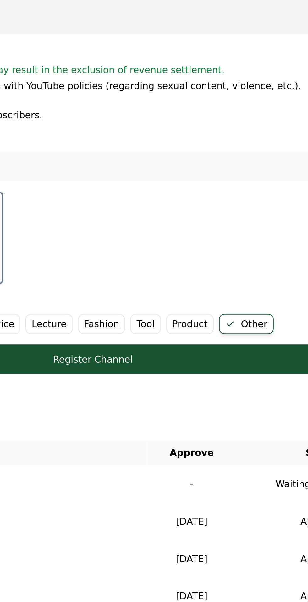
click at [228, 267] on div "Register Channel" at bounding box center [154, 270] width 273 height 6
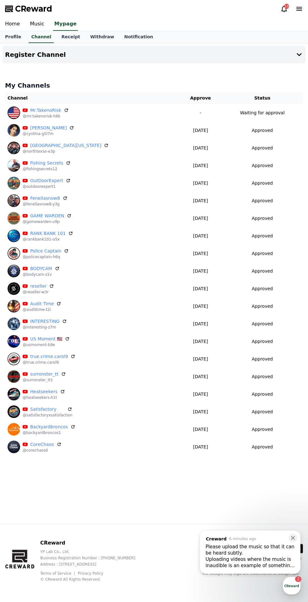
scroll to position [2, 0]
click at [288, 54] on button "Register Channel" at bounding box center [154, 55] width 303 height 18
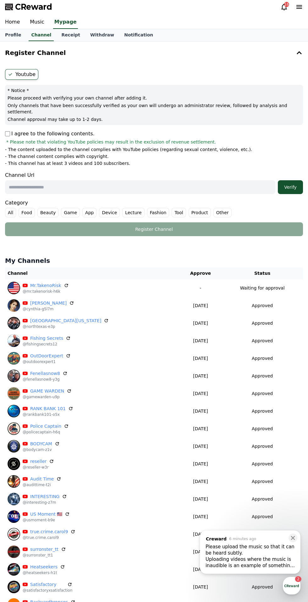
click at [139, 181] on input "text" at bounding box center [140, 187] width 270 height 14
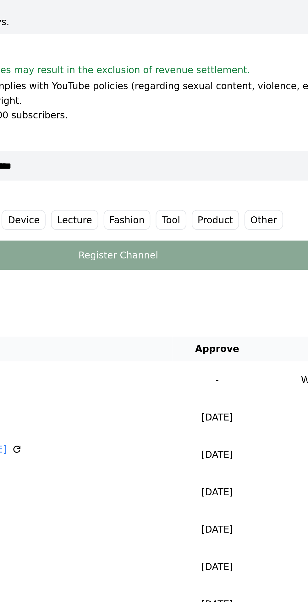
type input "**********"
click at [213, 208] on label "Other" at bounding box center [222, 212] width 18 height 9
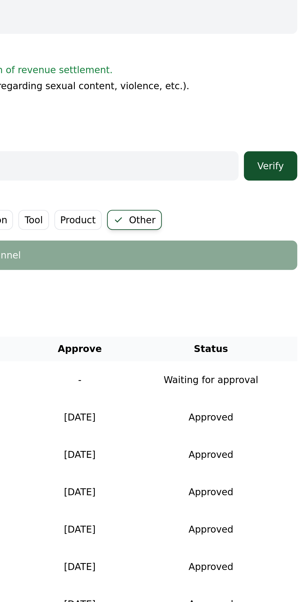
click at [291, 184] on div "Verify" at bounding box center [290, 187] width 20 height 6
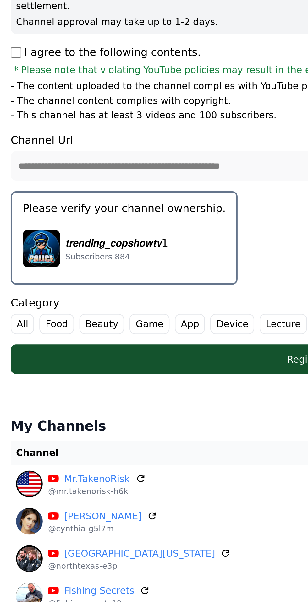
click at [72, 220] on p "𝙩𝙧𝙚𝙣𝙙𝙞𝙣𝙜_𝙘𝙤𝙥𝙨𝙝𝙤𝙬𝙩𝙫1" at bounding box center [55, 224] width 48 height 8
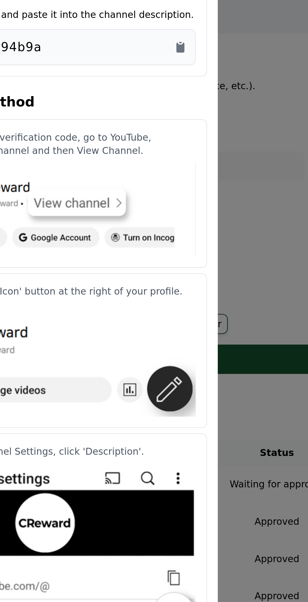
click at [218, 134] on icon "Copy to clipboard" at bounding box center [217, 131] width 4 height 5
click at [251, 183] on button "close modal" at bounding box center [154, 301] width 308 height 602
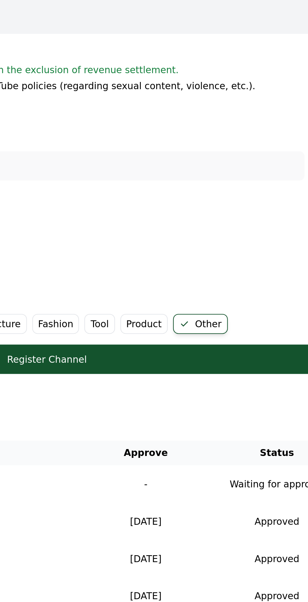
click at [253, 275] on div "Register Channel" at bounding box center [154, 278] width 273 height 6
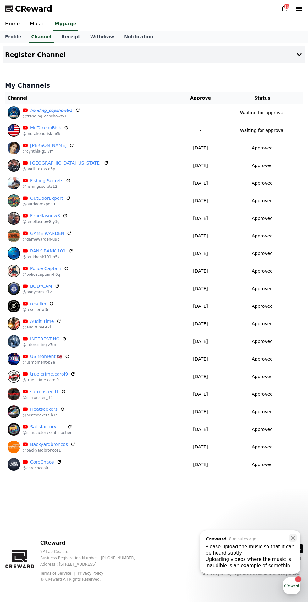
scroll to position [6, 0]
click at [296, 51] on icon at bounding box center [299, 55] width 8 height 8
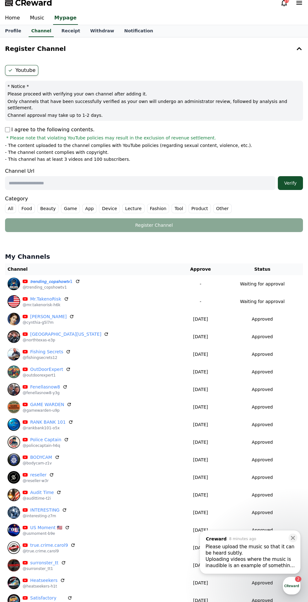
click at [114, 176] on input "text" at bounding box center [140, 183] width 270 height 14
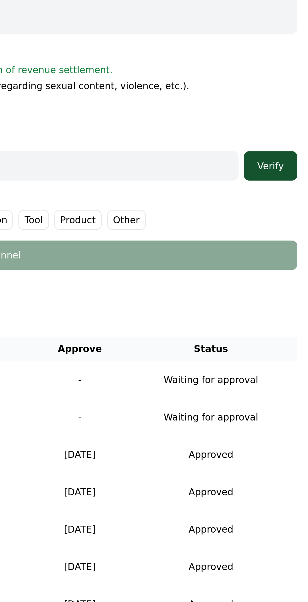
type input "**********"
click at [228, 207] on form "**********" at bounding box center [154, 148] width 298 height 167
click at [213, 204] on label "Other" at bounding box center [222, 208] width 18 height 9
click at [290, 180] on div "Verify" at bounding box center [290, 183] width 20 height 6
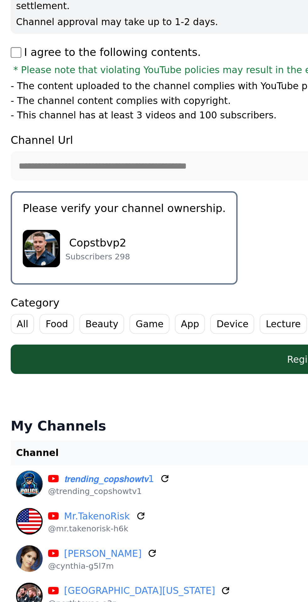
click at [19, 213] on img "button" at bounding box center [20, 222] width 18 height 18
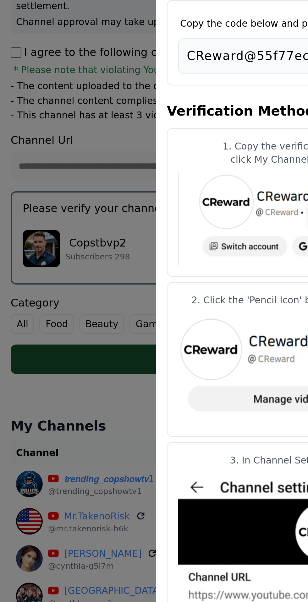
click at [72, 206] on button "close modal" at bounding box center [154, 301] width 308 height 602
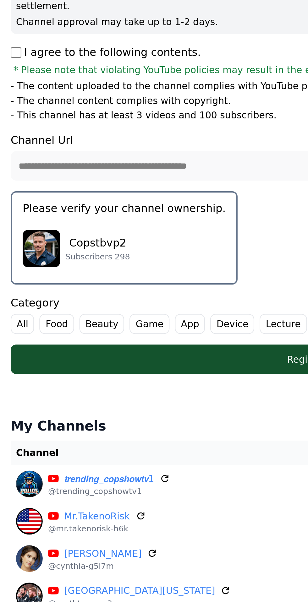
click at [71, 211] on div "Copstbvp2 Subscribers 298" at bounding box center [59, 222] width 96 height 25
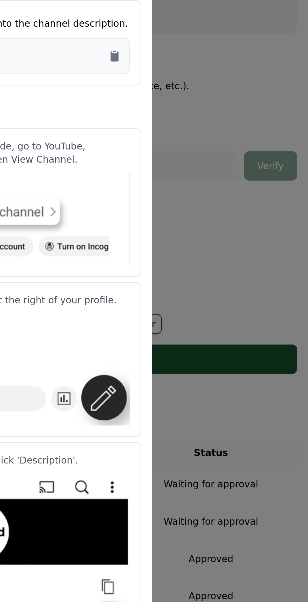
click at [218, 134] on icon "Copy to clipboard" at bounding box center [217, 131] width 4 height 5
click at [259, 183] on button "close modal" at bounding box center [154, 301] width 308 height 602
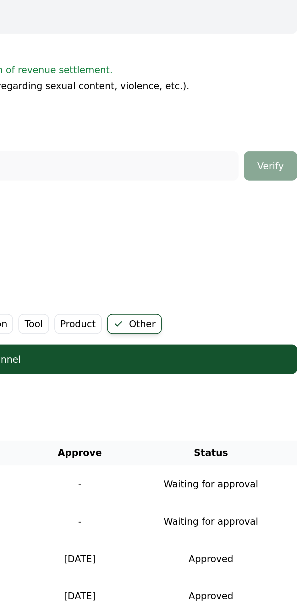
click at [267, 271] on div "Register Channel" at bounding box center [154, 274] width 273 height 6
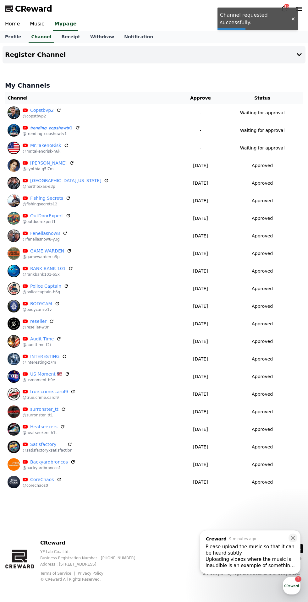
scroll to position [11, 0]
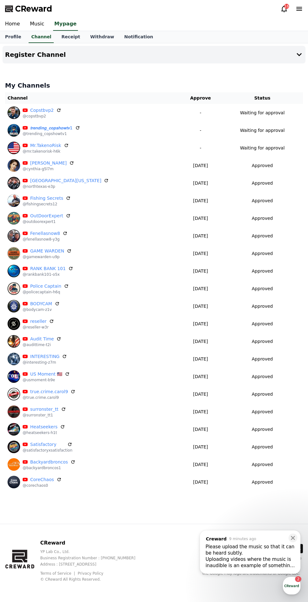
click at [287, 50] on button "Register Channel" at bounding box center [154, 55] width 303 height 18
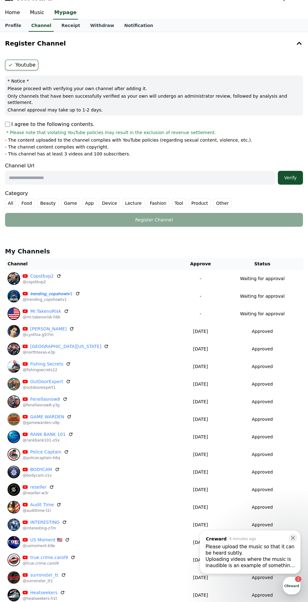
click at [183, 171] on input "text" at bounding box center [140, 178] width 270 height 14
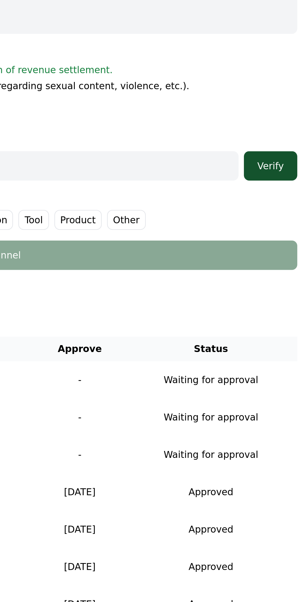
type input "**********"
click at [214, 199] on label "Other" at bounding box center [222, 203] width 18 height 9
click at [293, 175] on div "Verify" at bounding box center [290, 178] width 20 height 6
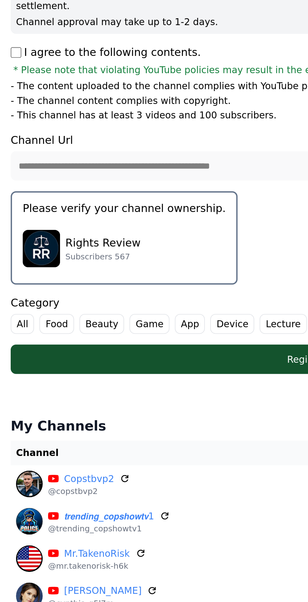
click at [74, 211] on div "Rights Review Subscribers 567" at bounding box center [59, 216] width 96 height 25
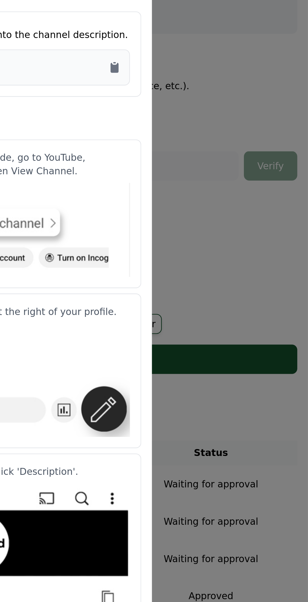
click at [217, 129] on icon "Copy to clipboard" at bounding box center [216, 129] width 1 height 1
click at [260, 172] on button "close modal" at bounding box center [154, 301] width 308 height 602
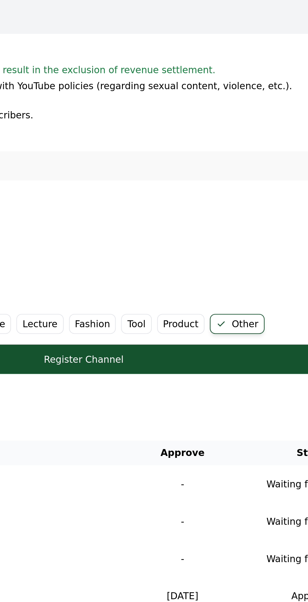
click at [224, 266] on button "Register Channel" at bounding box center [154, 269] width 298 height 14
click at [239, 266] on button "Register Channel" at bounding box center [154, 269] width 298 height 14
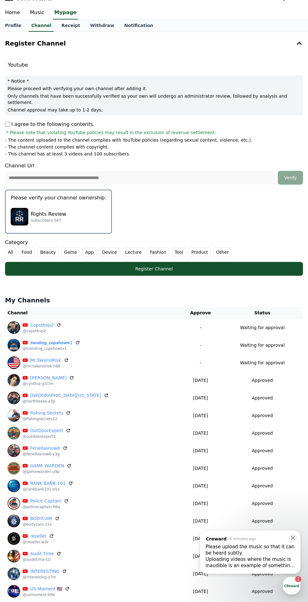
click at [213, 248] on label "Other" at bounding box center [222, 252] width 18 height 9
click at [250, 266] on div "Register Channel" at bounding box center [154, 269] width 273 height 6
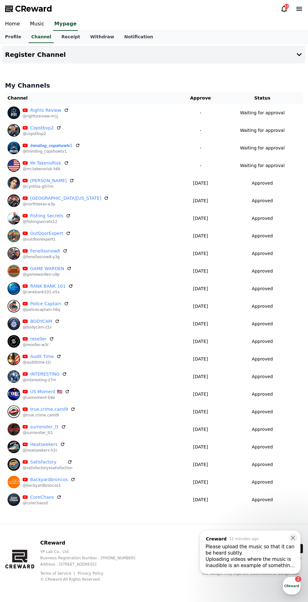
scroll to position [17, 0]
click at [283, 46] on button "Register Channel" at bounding box center [154, 55] width 303 height 18
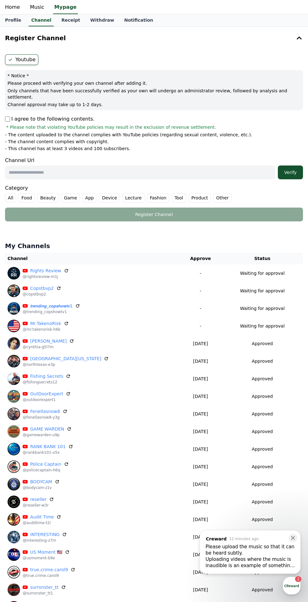
click at [100, 166] on input "text" at bounding box center [140, 173] width 270 height 14
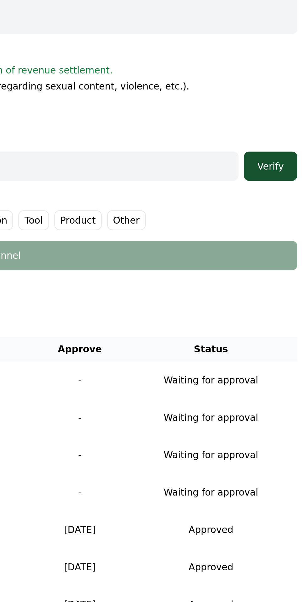
type input "**********"
click at [213, 193] on label "Other" at bounding box center [222, 197] width 18 height 9
click at [293, 169] on div "Verify" at bounding box center [290, 172] width 20 height 6
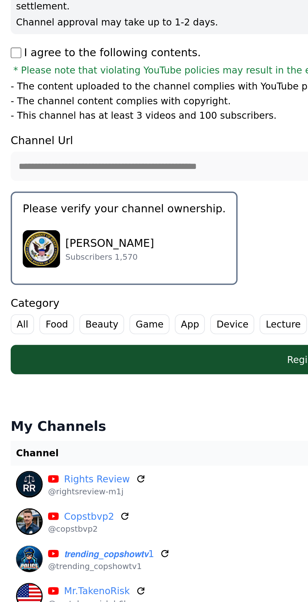
click at [52, 205] on p "[PERSON_NAME]" at bounding box center [52, 209] width 42 height 8
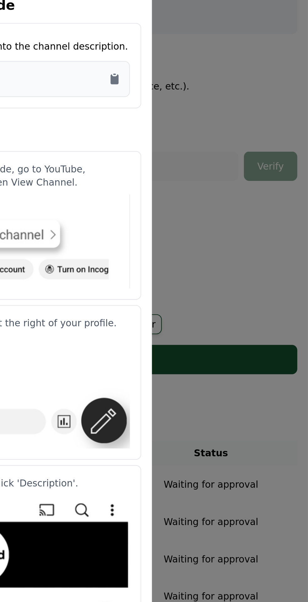
click at [218, 134] on icon "Copy to clipboard" at bounding box center [217, 131] width 4 height 5
click at [258, 186] on button "close modal" at bounding box center [154, 301] width 308 height 602
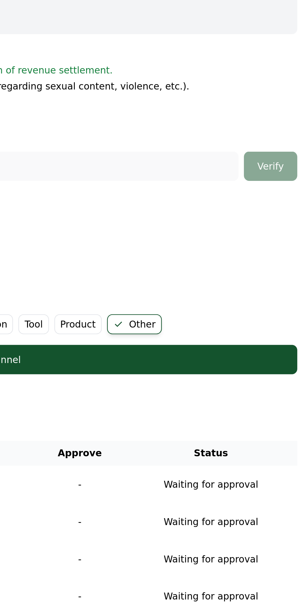
click at [256, 260] on div "Register Channel" at bounding box center [154, 263] width 273 height 6
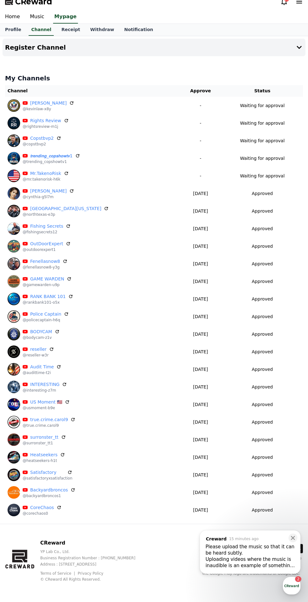
click at [298, 44] on icon at bounding box center [299, 48] width 8 height 8
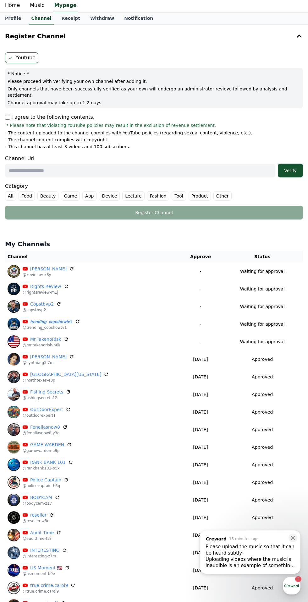
click at [151, 167] on input "text" at bounding box center [140, 171] width 270 height 14
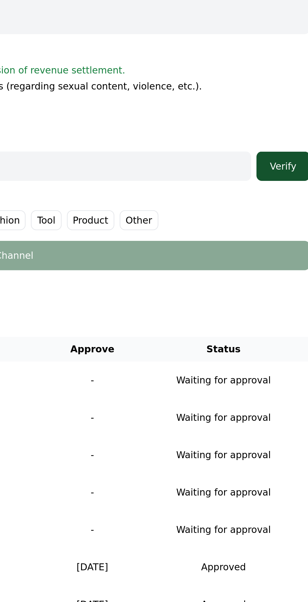
type input "**********"
click at [213, 191] on label "Other" at bounding box center [222, 195] width 18 height 9
click at [288, 168] on button "Verify" at bounding box center [290, 171] width 25 height 14
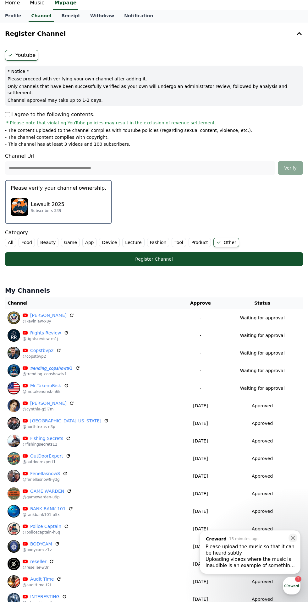
scroll to position [21, 0]
click at [60, 208] on p "Subscribers 339" at bounding box center [48, 210] width 34 height 5
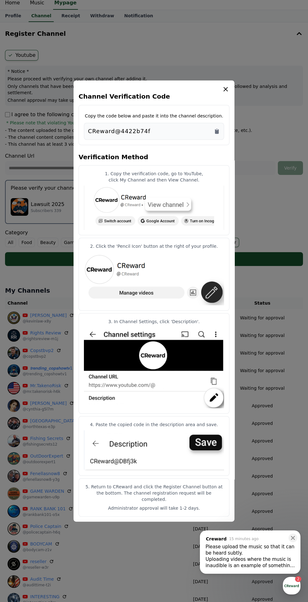
click at [229, 139] on div "Copy the code below and paste it into the channel description. CReward@4422b74f" at bounding box center [154, 125] width 151 height 40
click at [217, 134] on icon "Copy to clipboard" at bounding box center [217, 131] width 4 height 5
click at [230, 86] on div "Channel Verification Code Copy the code below and paste it into the channel des…" at bounding box center [154, 301] width 161 height 442
click at [222, 93] on icon "modal" at bounding box center [226, 89] width 8 height 8
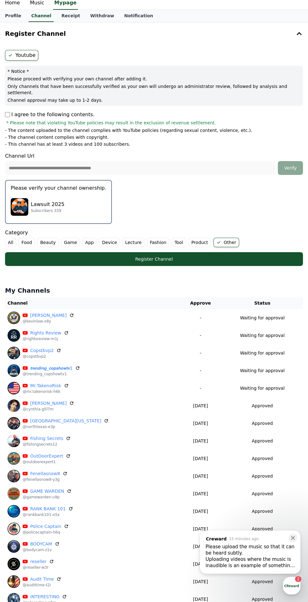
click at [268, 256] on div "Register Channel" at bounding box center [154, 259] width 273 height 6
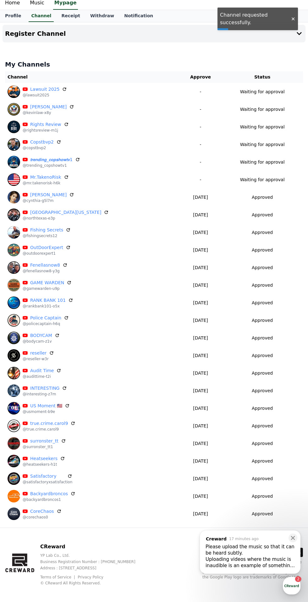
scroll to position [24, 0]
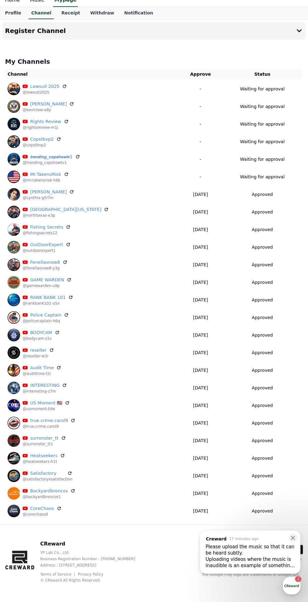
click at [287, 31] on button "Register Channel" at bounding box center [154, 31] width 303 height 18
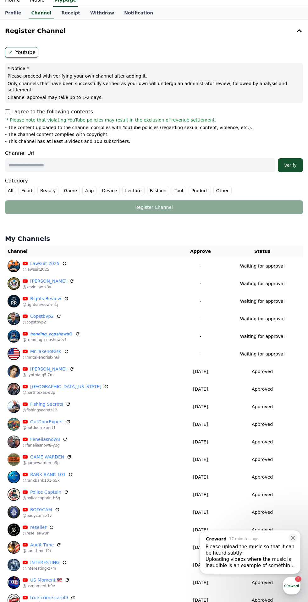
click at [221, 159] on input "text" at bounding box center [140, 165] width 270 height 14
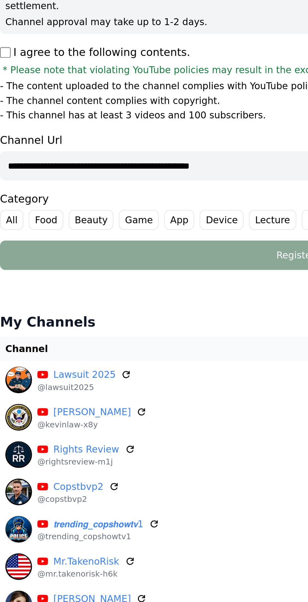
click at [134, 161] on input "**********" at bounding box center [140, 165] width 270 height 14
click at [116, 158] on input "**********" at bounding box center [140, 165] width 270 height 14
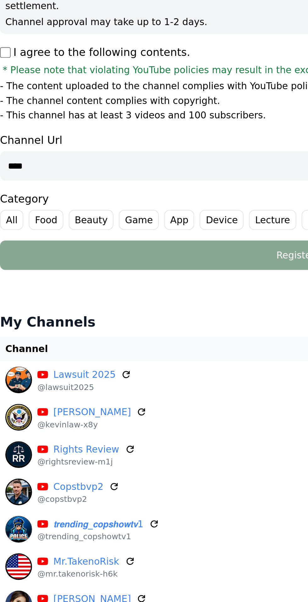
type input "**"
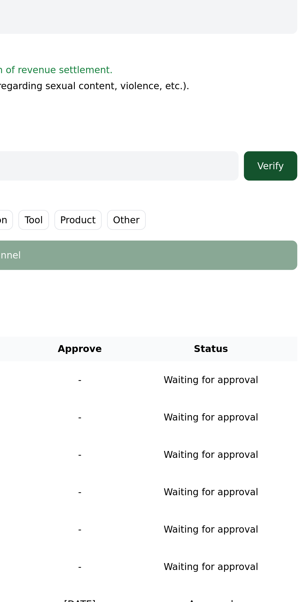
type input "**********"
click label "Other"
click div "Verify"
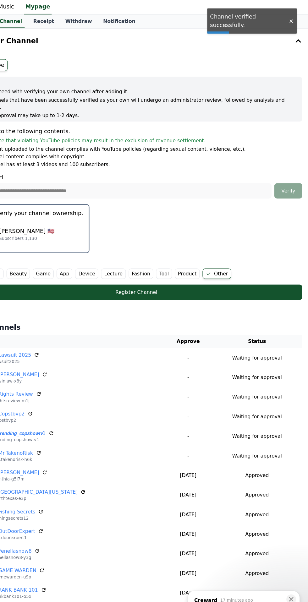
click div "Jerryma Chew 🇺🇸 Subscribers 1,130"
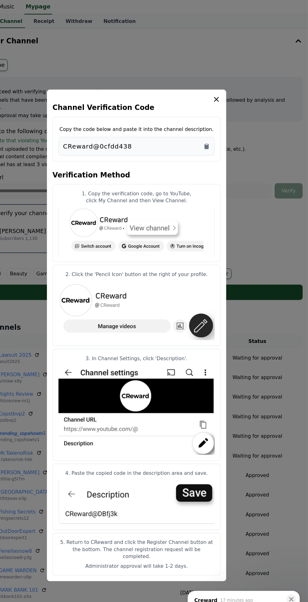
click icon "Copy to clipboard"
click div "Channel Verification Code Copy the code below and paste it into the channel des…"
click h4 "Channel Verification Code"
click div "Channel Verification Code Copy the code below and paste it into the channel des…"
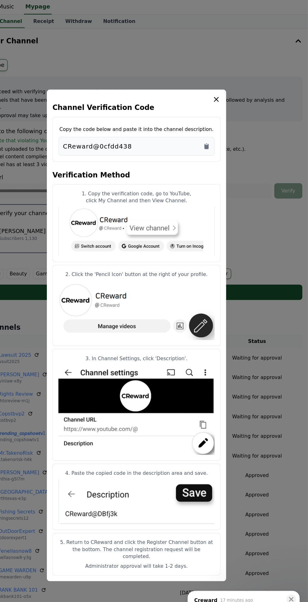
click icon "modal"
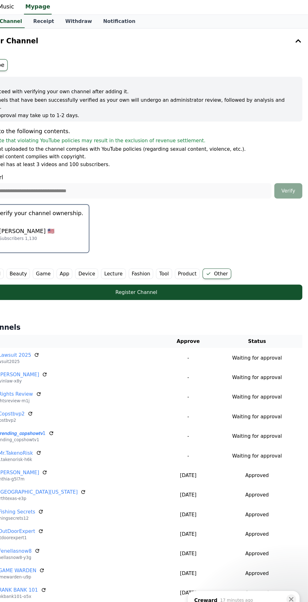
click p "Only channels that have been successfully verified as your own will undergo an …"
click div "Register Channel"
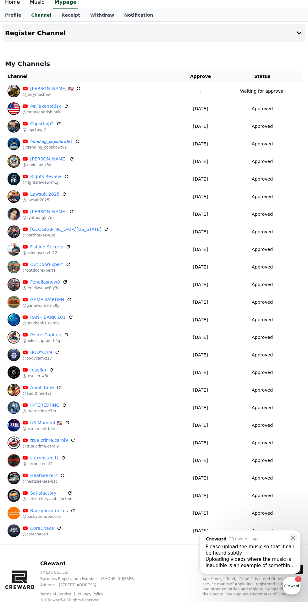
scroll to position [27, 0]
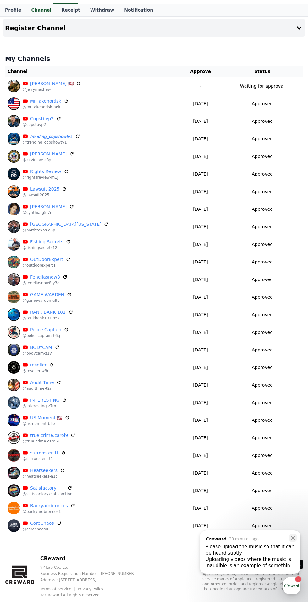
click at [289, 28] on button "Register Channel" at bounding box center [154, 28] width 303 height 18
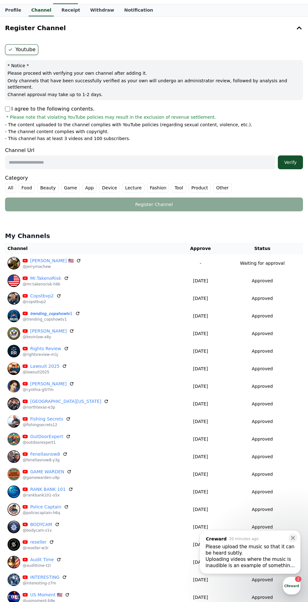
click at [142, 158] on input "text" at bounding box center [140, 163] width 270 height 14
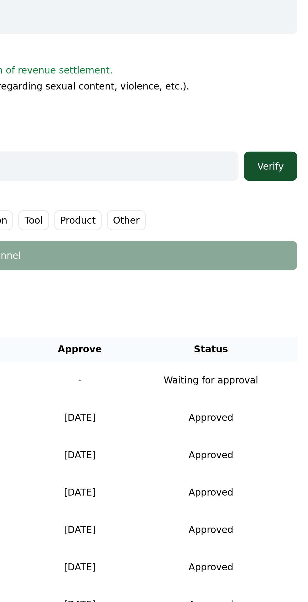
type input "**********"
click at [213, 183] on label "Other" at bounding box center [222, 187] width 18 height 9
click at [295, 159] on div "Verify" at bounding box center [290, 162] width 20 height 6
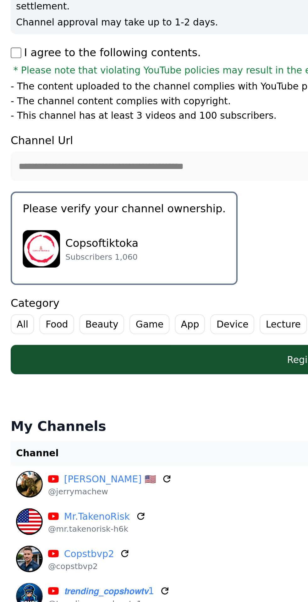
click at [67, 195] on div "Copsoftiktoka Subscribers 1,060" at bounding box center [59, 201] width 96 height 25
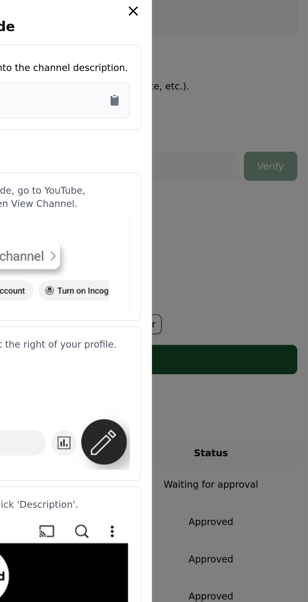
click at [218, 134] on icon "Copy to clipboard" at bounding box center [217, 131] width 4 height 5
click at [225, 93] on icon "modal" at bounding box center [226, 89] width 8 height 8
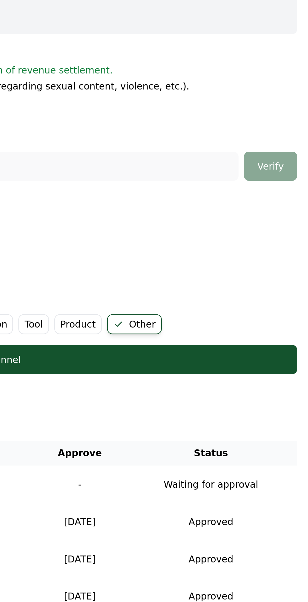
click at [260, 250] on div "Register Channel" at bounding box center [154, 253] width 273 height 6
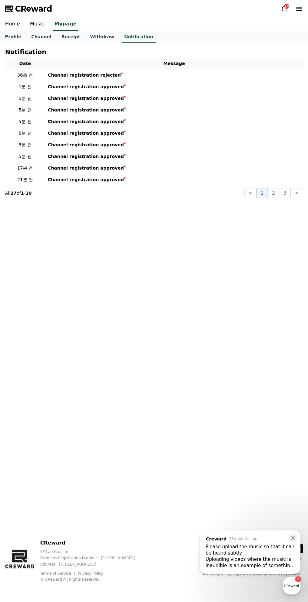
click at [43, 35] on link "Channel" at bounding box center [41, 37] width 30 height 12
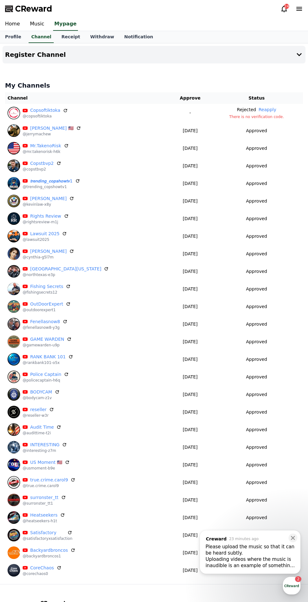
click at [268, 108] on button "Reapply" at bounding box center [268, 110] width 18 height 7
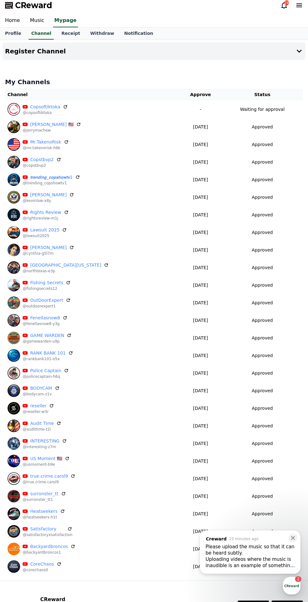
scroll to position [7, 0]
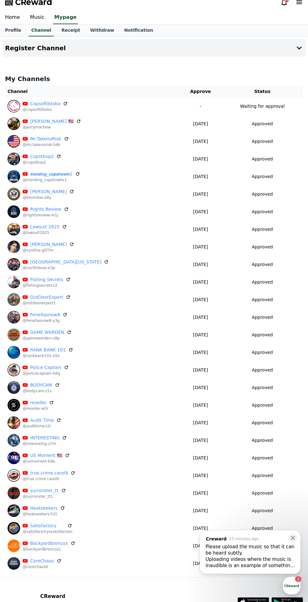
click at [299, 48] on icon at bounding box center [299, 48] width 8 height 8
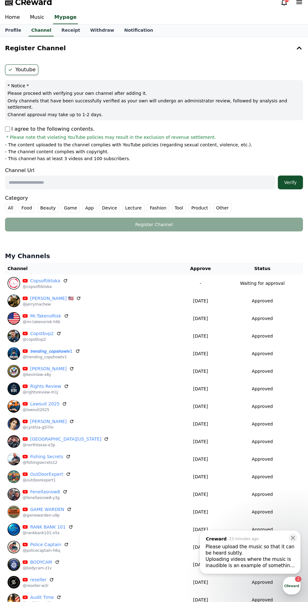
click at [124, 176] on input "text" at bounding box center [140, 183] width 270 height 14
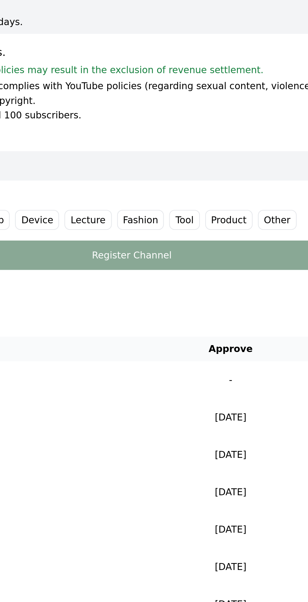
type input "**********"
click at [213, 204] on label "Other" at bounding box center [222, 207] width 18 height 9
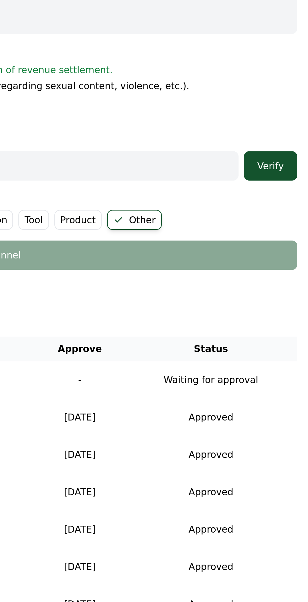
click at [290, 179] on div "Verify" at bounding box center [290, 182] width 20 height 6
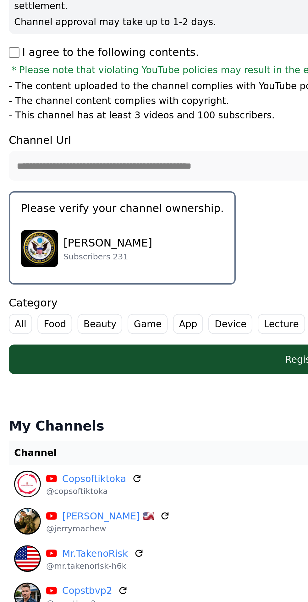
click at [24, 213] on img "button" at bounding box center [20, 222] width 18 height 18
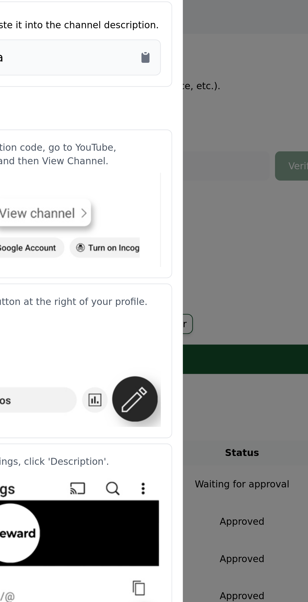
click at [217, 134] on icon "Copy to clipboard" at bounding box center [217, 131] width 4 height 5
click at [263, 186] on button "close modal" at bounding box center [154, 301] width 308 height 602
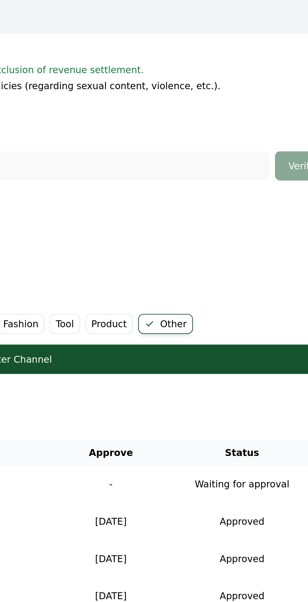
click at [260, 271] on div "Register Channel" at bounding box center [154, 274] width 273 height 6
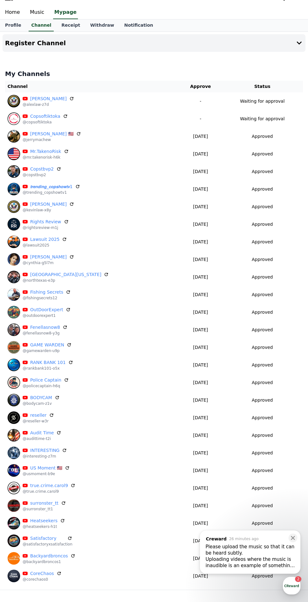
click at [293, 538] on icon at bounding box center [293, 538] width 4 height 4
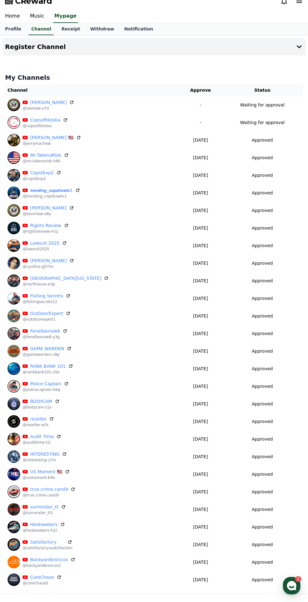
scroll to position [7, 0]
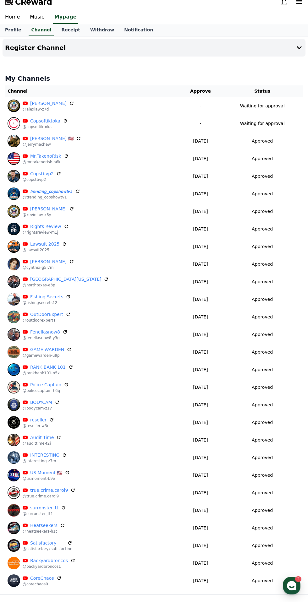
click at [299, 41] on button "Register Channel" at bounding box center [154, 48] width 303 height 18
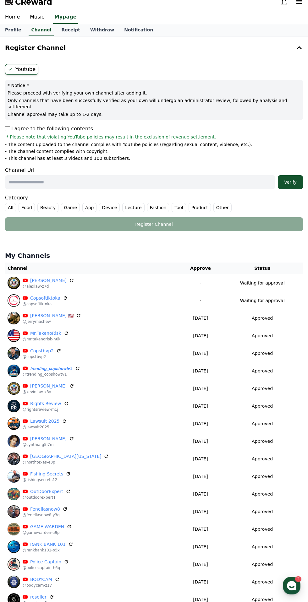
click at [3, 110] on div "Youtube * Notice * Please proceed with verifying your own channel after adding …" at bounding box center [154, 148] width 303 height 172
click at [38, 178] on input "text" at bounding box center [140, 182] width 270 height 14
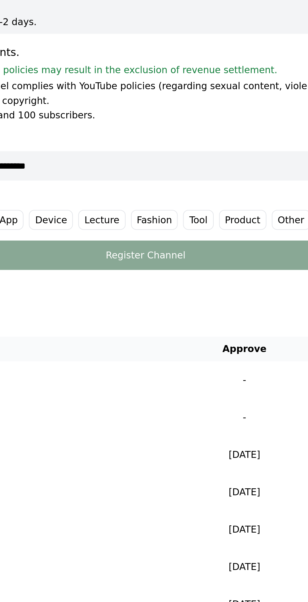
type input "**********"
click at [213, 203] on label "Other" at bounding box center [222, 207] width 18 height 9
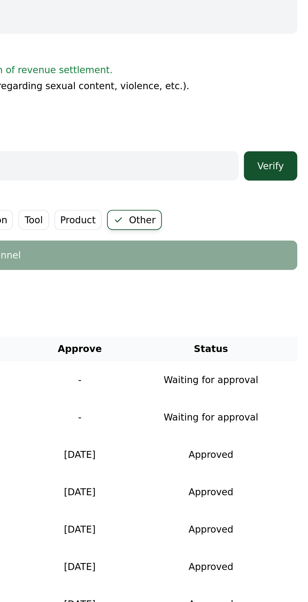
click at [289, 179] on div "Verify" at bounding box center [290, 182] width 20 height 6
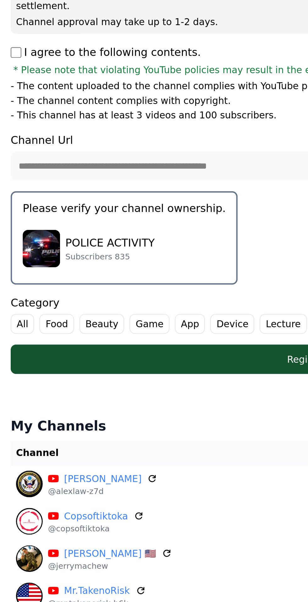
click at [35, 215] on p "POLICE ACTIVITY" at bounding box center [52, 219] width 42 height 8
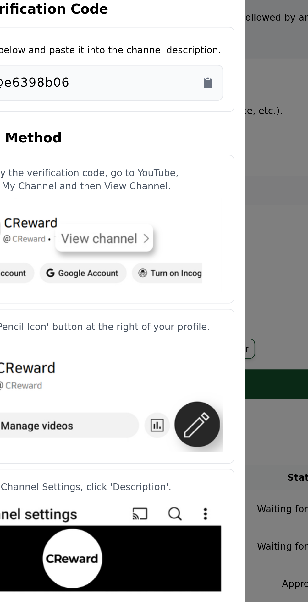
click at [218, 132] on icon "Copy to clipboard" at bounding box center [217, 131] width 6 height 6
click at [250, 164] on button "close modal" at bounding box center [154, 301] width 308 height 602
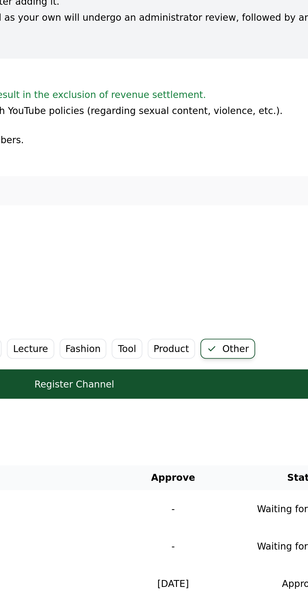
click at [241, 271] on button "Register Channel" at bounding box center [154, 273] width 298 height 14
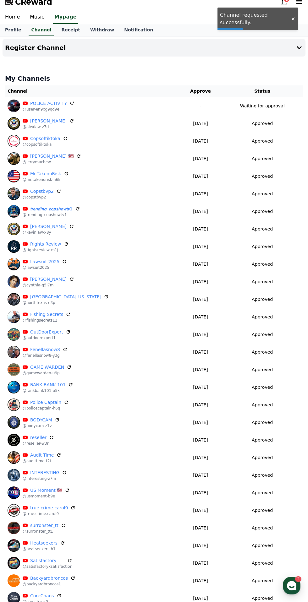
scroll to position [10, 0]
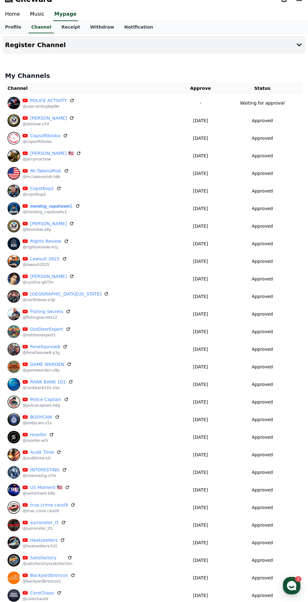
click at [284, 39] on button "Register Channel" at bounding box center [154, 45] width 303 height 18
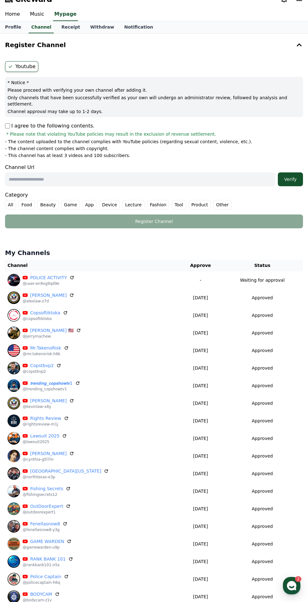
click at [73, 173] on input "text" at bounding box center [140, 180] width 270 height 14
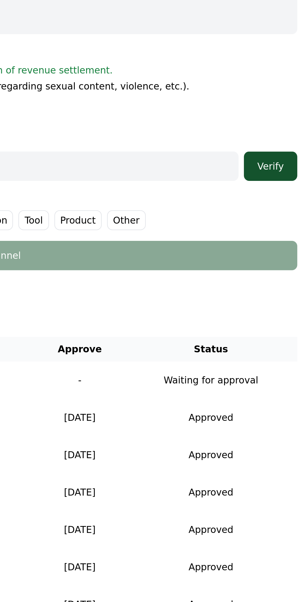
type input "**********"
click at [213, 200] on label "Other" at bounding box center [222, 204] width 18 height 9
click at [293, 176] on div "Verify" at bounding box center [290, 179] width 20 height 6
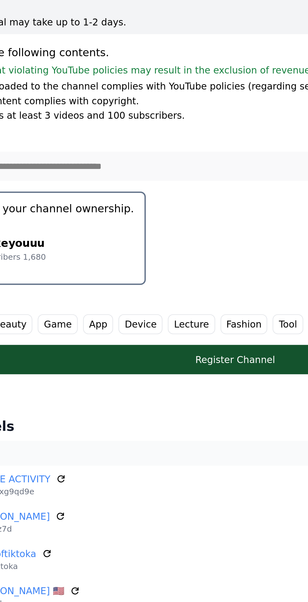
click at [82, 209] on div "𝗳𝗯𝗹𝗶𝗸𝗲𝘆𝗼𝘂𝘂𝘂 Subscribers 1,680" at bounding box center [59, 218] width 96 height 25
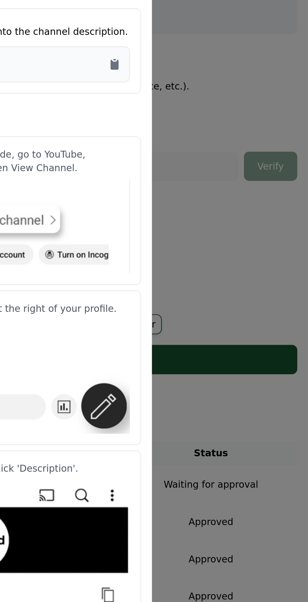
click at [216, 129] on icon "Copy to clipboard" at bounding box center [216, 129] width 1 height 1
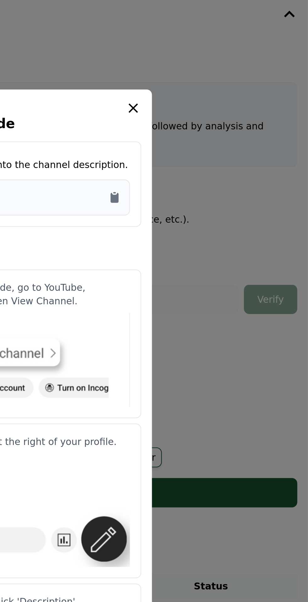
click at [265, 176] on button "close modal" at bounding box center [154, 301] width 308 height 602
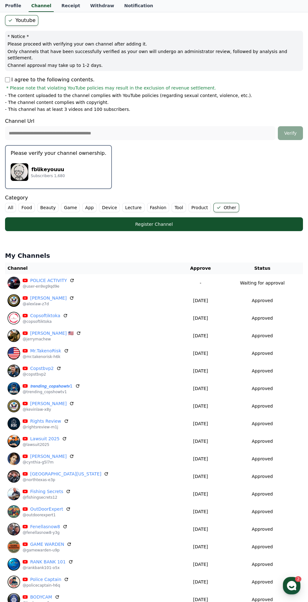
scroll to position [58, 0]
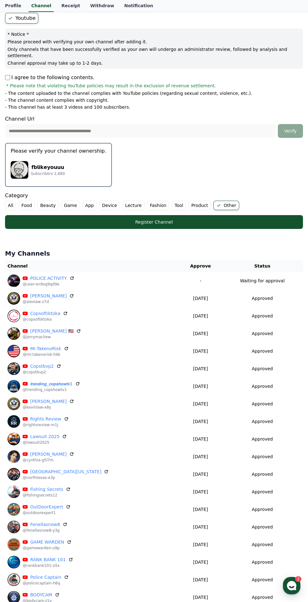
click at [260, 219] on div "Register Channel" at bounding box center [154, 222] width 273 height 6
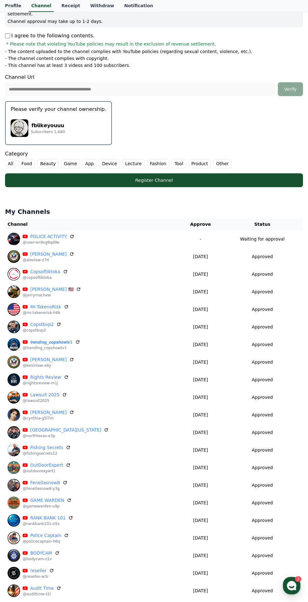
scroll to position [106, 0]
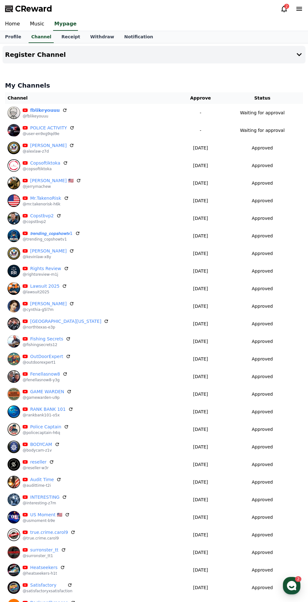
scroll to position [38, 0]
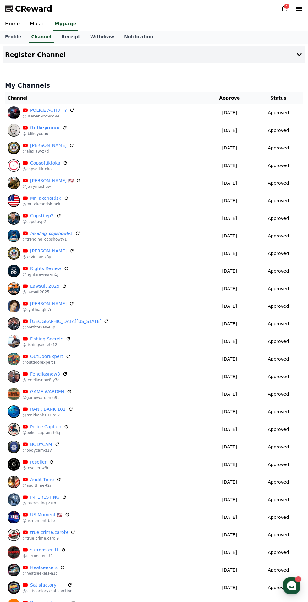
click at [293, 47] on button "Register Channel" at bounding box center [154, 55] width 303 height 18
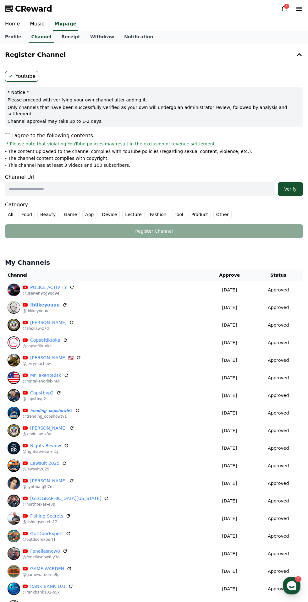
click at [227, 183] on input "text" at bounding box center [140, 189] width 270 height 14
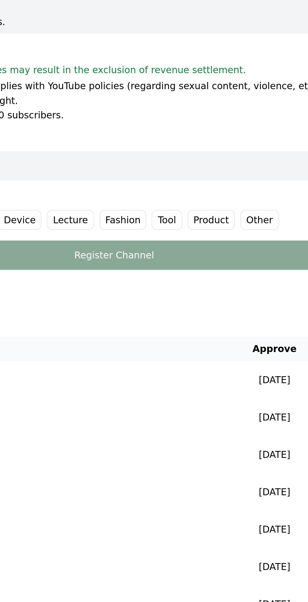
type input "**********"
click at [213, 210] on label "Other" at bounding box center [222, 214] width 18 height 9
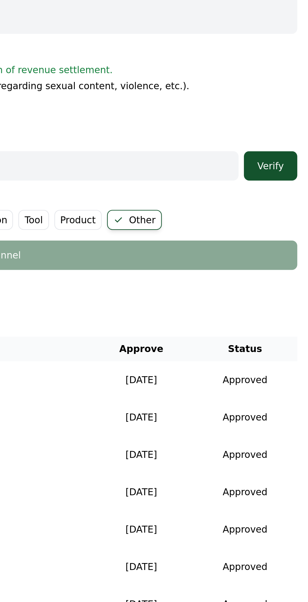
click at [291, 186] on div "Verify" at bounding box center [290, 189] width 20 height 6
click at [290, 186] on div "Verify" at bounding box center [290, 189] width 20 height 6
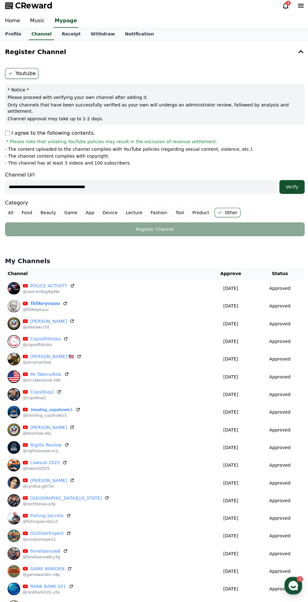
click at [295, 186] on button "Verify" at bounding box center [290, 189] width 25 height 14
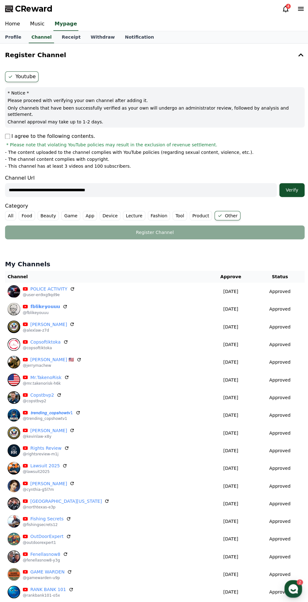
scroll to position [3, 0]
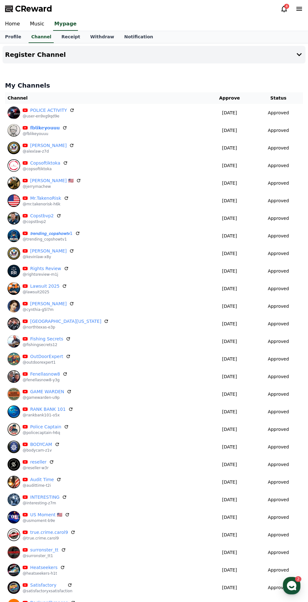
click at [290, 54] on button "Register Channel" at bounding box center [154, 55] width 303 height 18
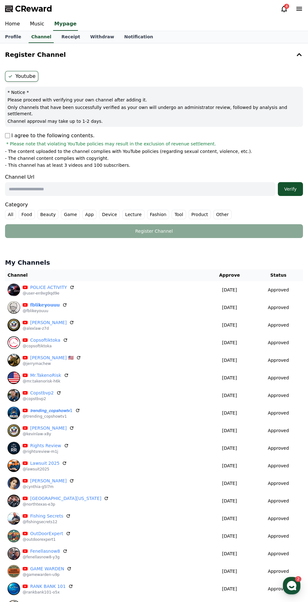
click at [200, 185] on input "text" at bounding box center [140, 189] width 270 height 14
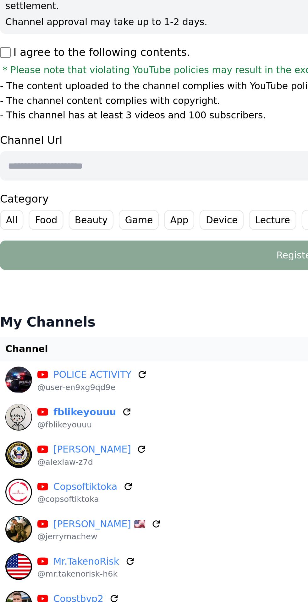
paste input "**********"
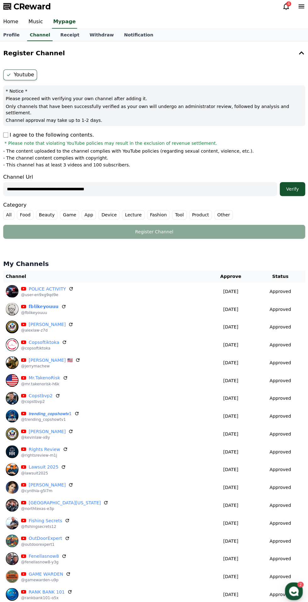
type input "**********"
click at [213, 210] on label "Other" at bounding box center [222, 214] width 18 height 9
click at [294, 186] on div "Verify" at bounding box center [290, 189] width 20 height 6
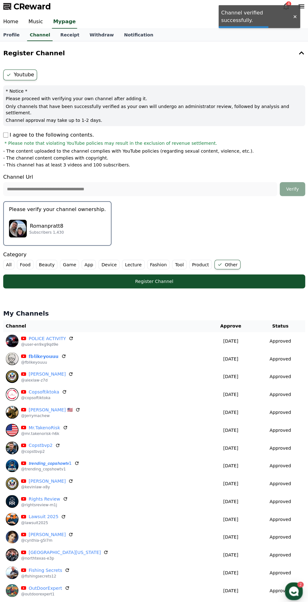
click at [32, 208] on button "Please verify your channel ownership. Romanpratt8 Subscribers 1,430" at bounding box center [58, 223] width 107 height 44
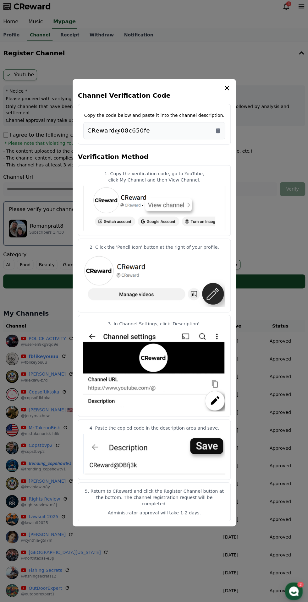
click at [218, 134] on icon "Copy to clipboard" at bounding box center [217, 131] width 4 height 5
click at [223, 93] on icon "modal" at bounding box center [226, 89] width 8 height 8
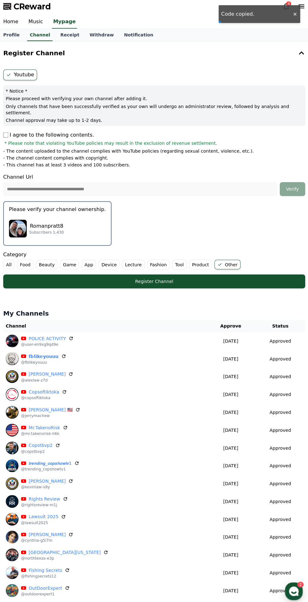
click at [230, 277] on div "Register Channel" at bounding box center [154, 280] width 273 height 6
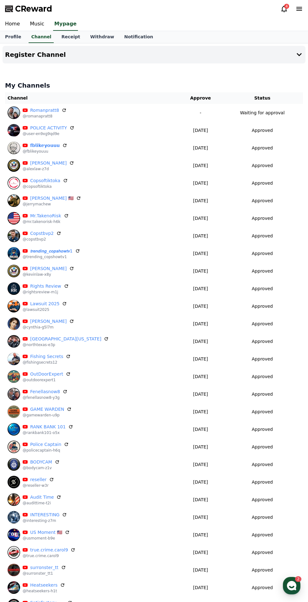
click at [289, 56] on button "Register Channel" at bounding box center [154, 55] width 303 height 18
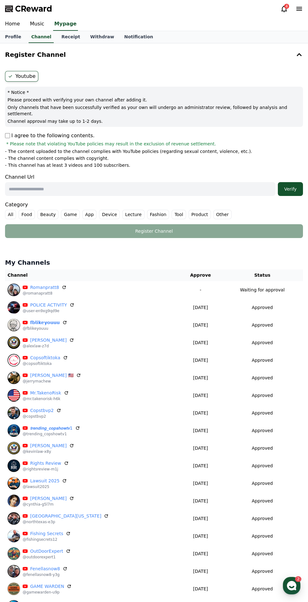
click at [197, 183] on input "text" at bounding box center [140, 189] width 270 height 14
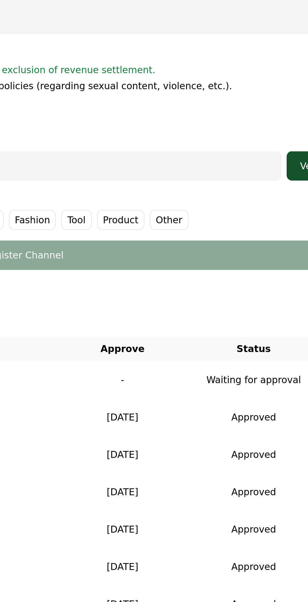
type input "**********"
click at [213, 210] on label "Other" at bounding box center [222, 214] width 18 height 9
click at [281, 186] on div "Verify" at bounding box center [290, 189] width 20 height 6
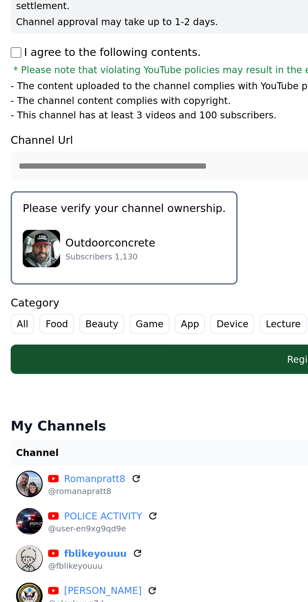
click at [25, 219] on img "button" at bounding box center [20, 228] width 18 height 18
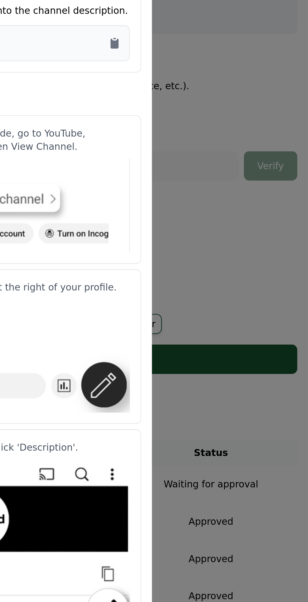
click at [216, 129] on icon "Copy to clipboard" at bounding box center [216, 129] width 1 height 1
click at [262, 191] on button "close modal" at bounding box center [154, 301] width 308 height 602
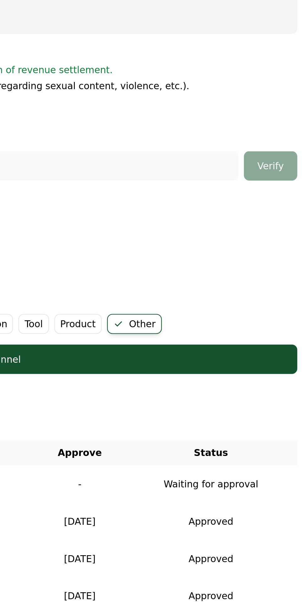
click at [267, 277] on div "Register Channel" at bounding box center [154, 280] width 273 height 6
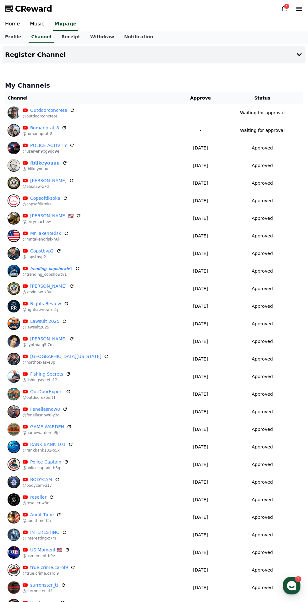
click at [288, 59] on button "Register Channel" at bounding box center [154, 55] width 303 height 18
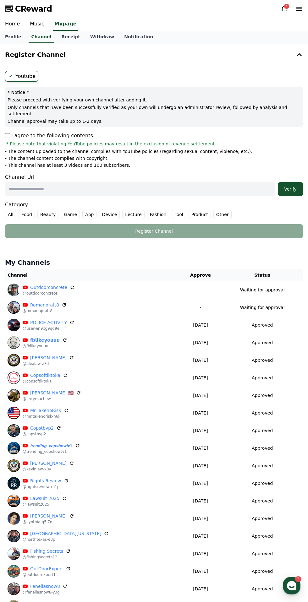
click at [204, 185] on input "text" at bounding box center [140, 189] width 270 height 14
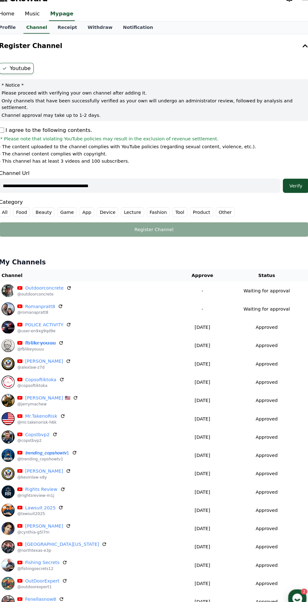
type input "**********"
click at [213, 210] on label "Other" at bounding box center [222, 214] width 18 height 9
click at [289, 186] on div "Verify" at bounding box center [290, 189] width 20 height 6
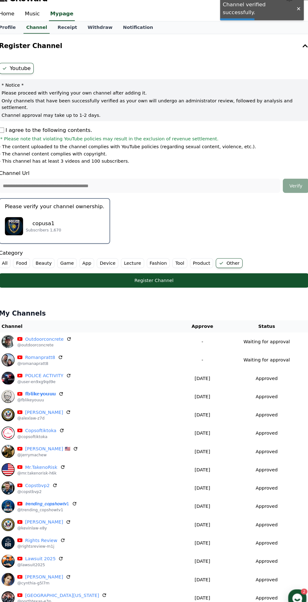
click at [25, 219] on img "button" at bounding box center [20, 228] width 18 height 18
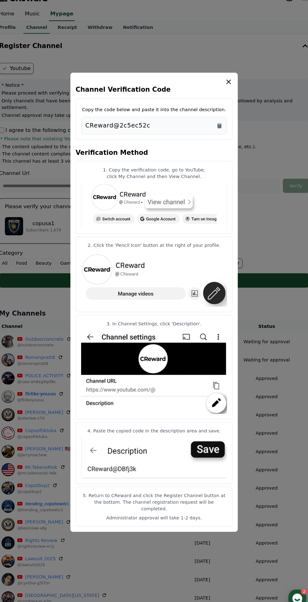
click at [217, 134] on icon "Copy to clipboard" at bounding box center [217, 131] width 4 height 5
click at [226, 91] on icon "modal" at bounding box center [225, 89] width 4 height 4
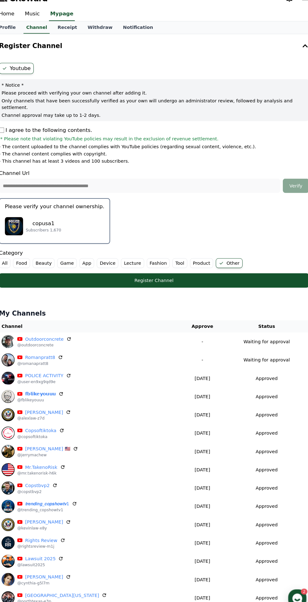
click at [244, 277] on div "Register Channel" at bounding box center [154, 280] width 273 height 6
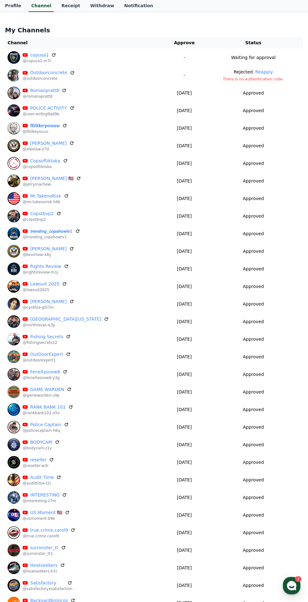
scroll to position [47, 0]
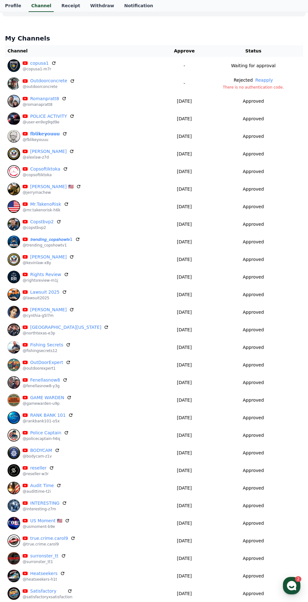
click at [259, 81] on button "Reapply" at bounding box center [264, 80] width 18 height 7
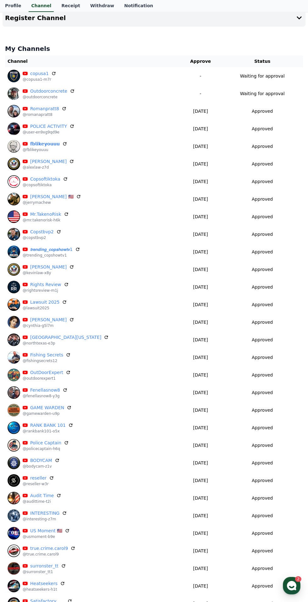
scroll to position [0, 0]
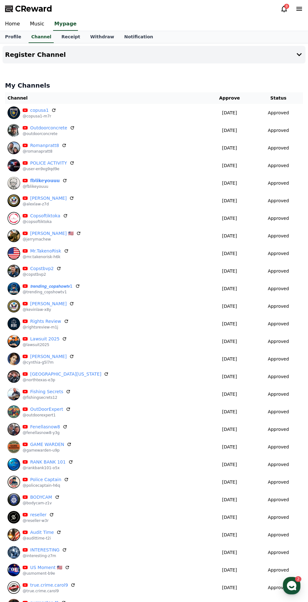
click at [56, 40] on link "Receipt" at bounding box center [70, 37] width 29 height 12
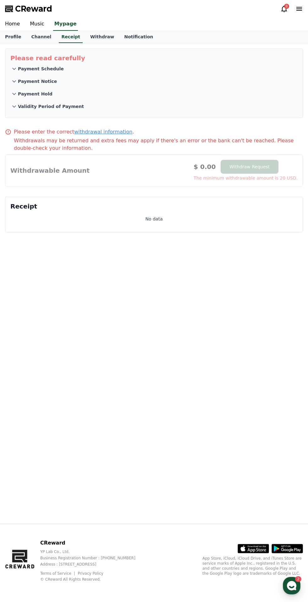
click at [86, 132] on link "withdrawal information" at bounding box center [103, 132] width 58 height 6
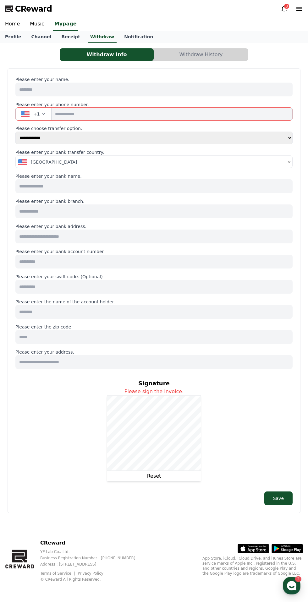
click at [306, 524] on div "**********" at bounding box center [154, 283] width 308 height 481
click at [42, 114] on icon "button" at bounding box center [43, 114] width 5 height 5
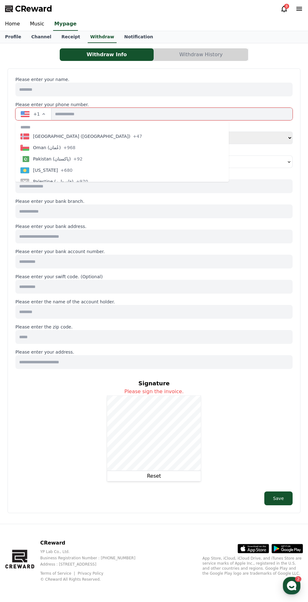
scroll to position [1844, 0]
click at [54, 161] on span "Pakistan (‫پاکستان‬‎)" at bounding box center [52, 161] width 38 height 6
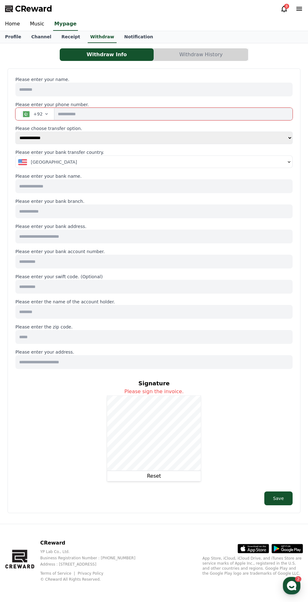
click at [229, 163] on div "[GEOGRAPHIC_DATA]" at bounding box center [151, 162] width 267 height 6
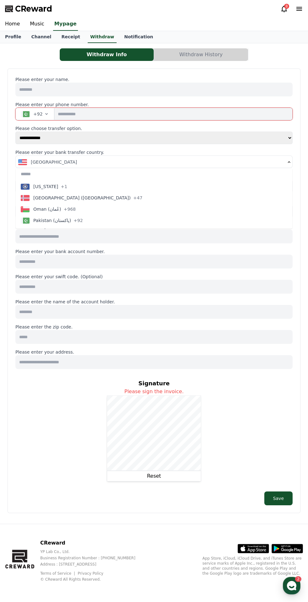
scroll to position [1831, 0]
click at [68, 220] on div "Pakistan (‫[GEOGRAPHIC_DATA]‬‎) +92" at bounding box center [52, 220] width 62 height 6
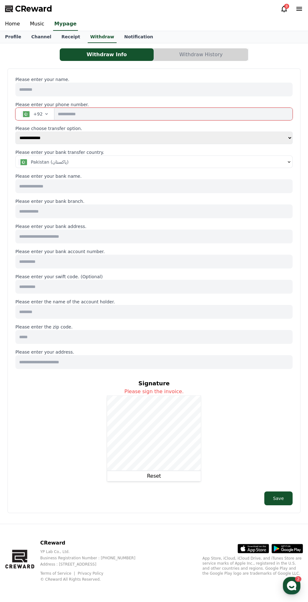
click at [255, 142] on select "**********" at bounding box center [153, 138] width 277 height 13
click at [287, 6] on div "8" at bounding box center [286, 6] width 5 height 5
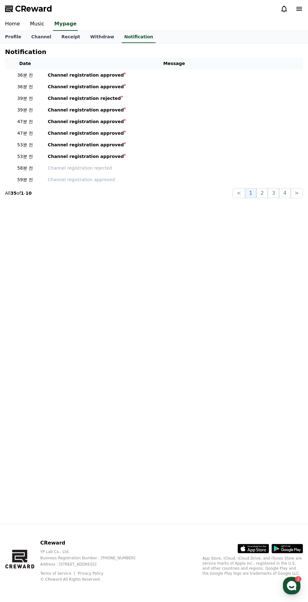
click at [121, 97] on div at bounding box center [122, 97] width 2 height 2
click at [111, 94] on td "Channel registration rejected" at bounding box center [174, 99] width 258 height 12
click at [42, 34] on link "Channel" at bounding box center [41, 37] width 30 height 12
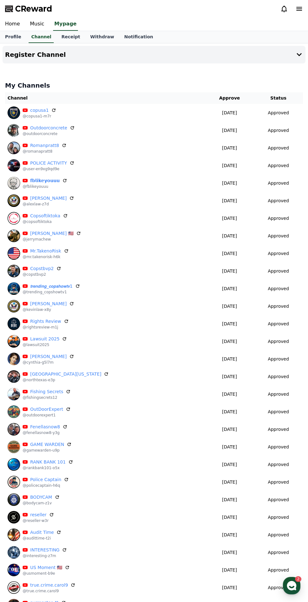
click at [284, 9] on icon at bounding box center [284, 9] width 8 height 8
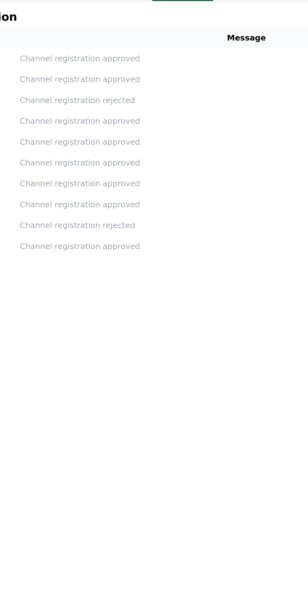
click at [151, 162] on td "Channel registration rejected" at bounding box center [174, 168] width 258 height 12
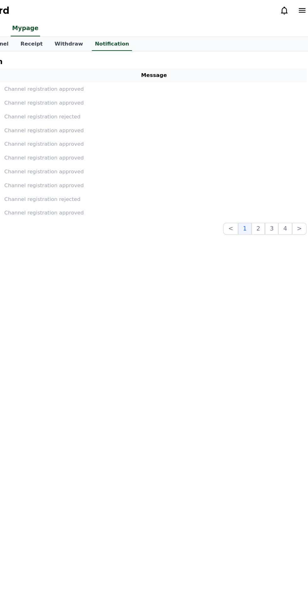
click at [254, 193] on button "1" at bounding box center [250, 193] width 11 height 10
click at [164, 168] on p "Channel registration rejected" at bounding box center [174, 168] width 253 height 7
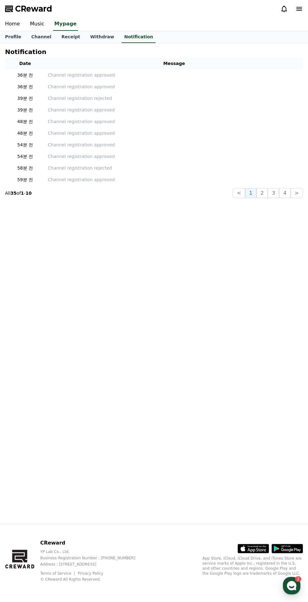
scroll to position [18, 0]
click at [35, 18] on link "Music" at bounding box center [37, 24] width 25 height 13
